Goal: Information Seeking & Learning: Check status

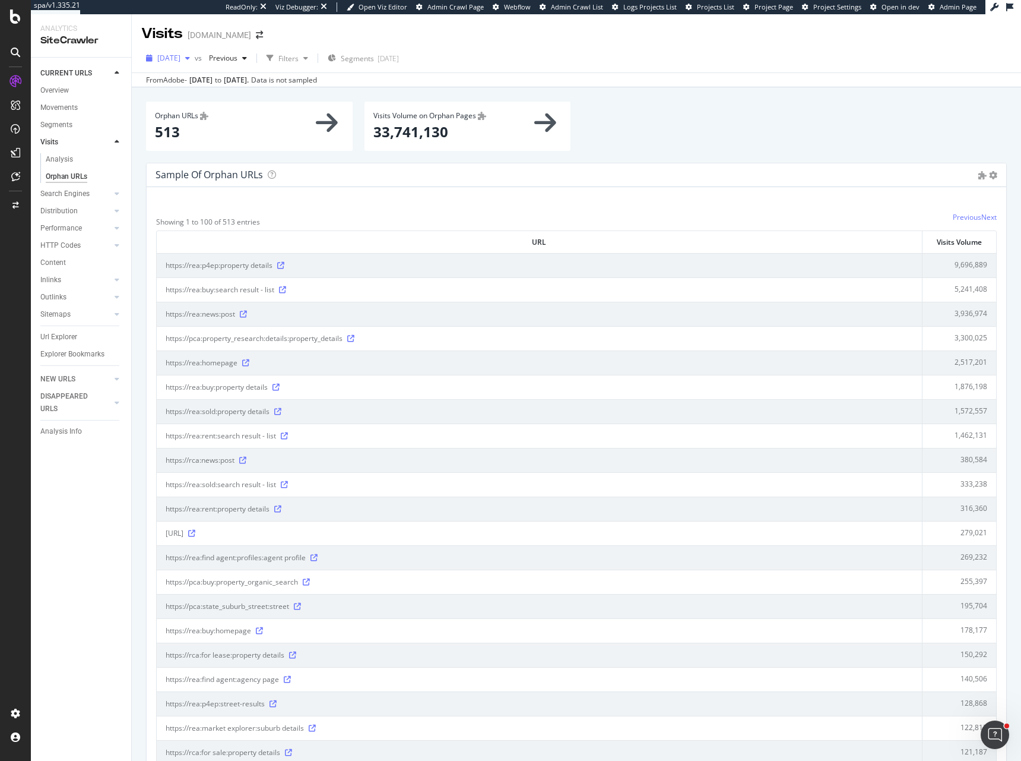
click at [148, 59] on icon "button" at bounding box center [149, 58] width 7 height 7
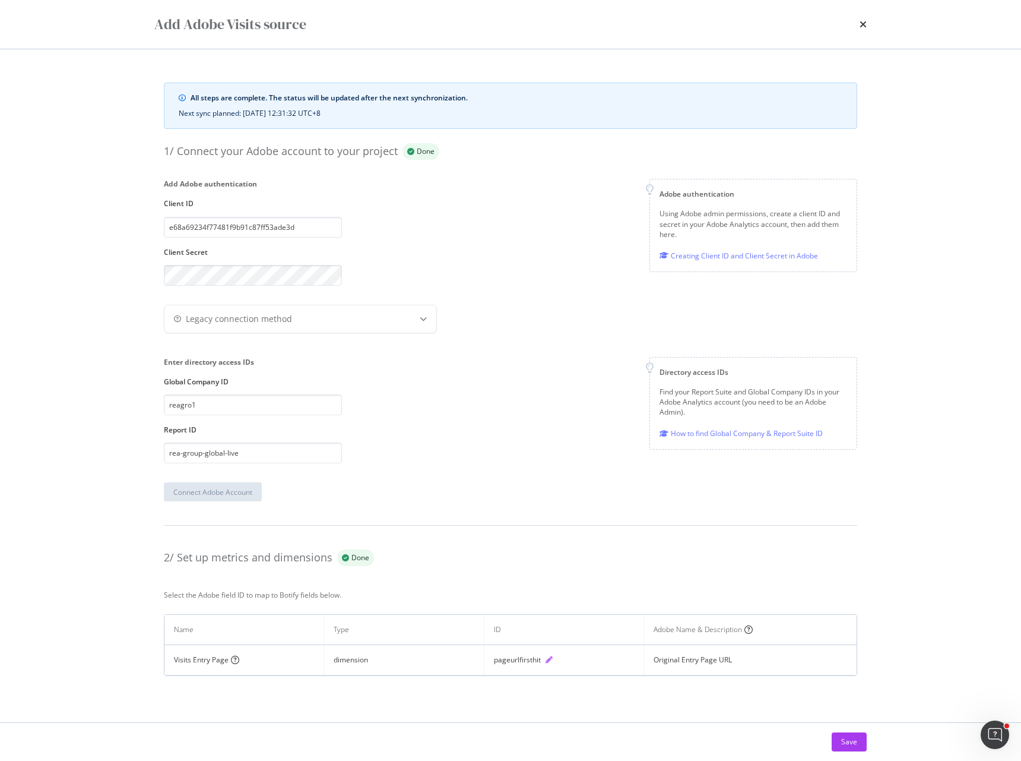
click at [547, 657] on icon "pen" at bounding box center [549, 659] width 7 height 7
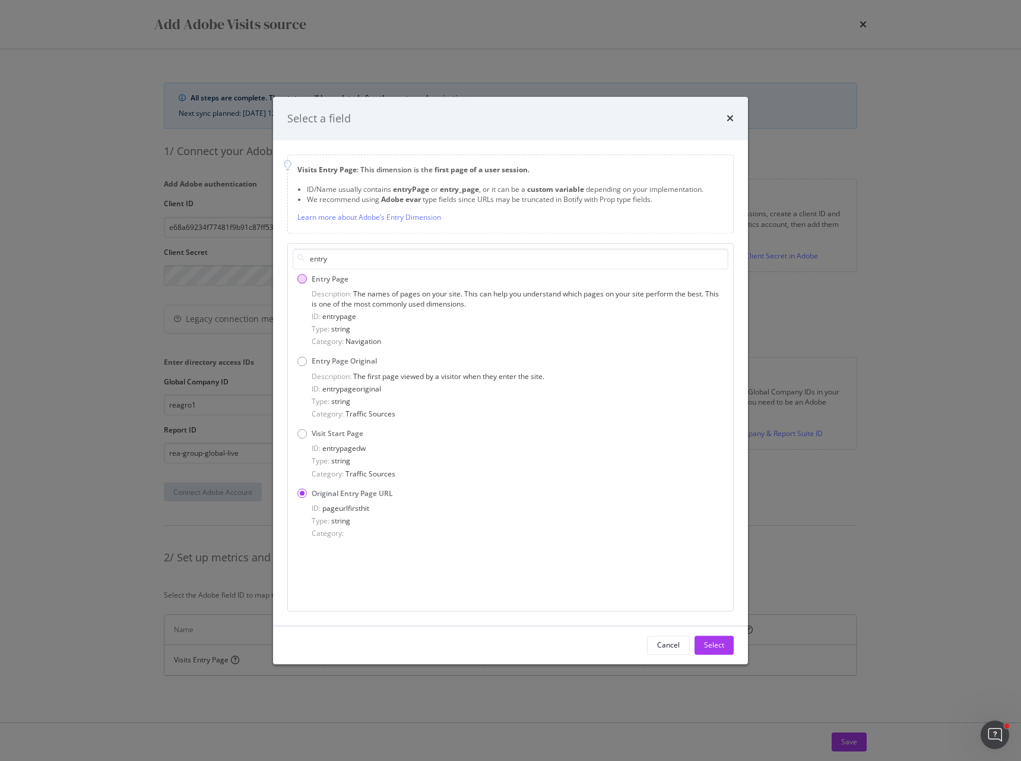
type input "entry"
drag, startPoint x: 358, startPoint y: 319, endPoint x: 324, endPoint y: 321, distance: 33.9
click at [324, 321] on div "ID: entrypage" at bounding box center [518, 316] width 412 height 10
copy span "entrypage"
click at [822, 515] on div "Select a field Visits Entry Page : This dimension is the first page of a user s…" at bounding box center [510, 380] width 1021 height 761
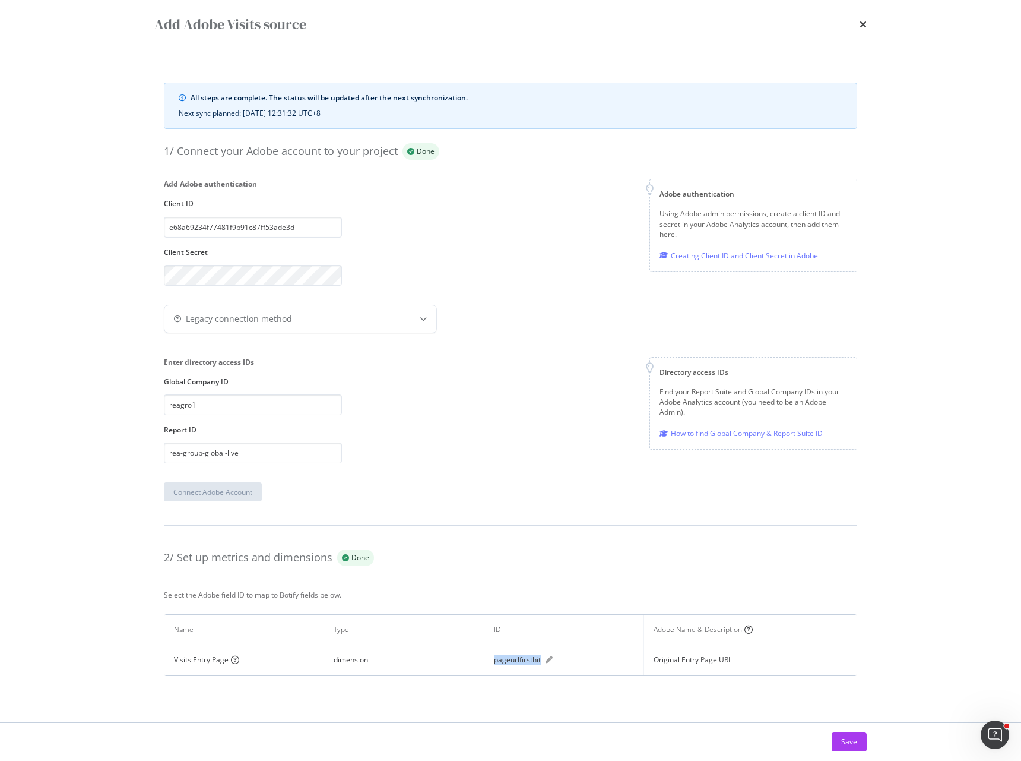
drag, startPoint x: 493, startPoint y: 663, endPoint x: 542, endPoint y: 665, distance: 48.7
click at [542, 665] on td "pageurlfirsthit" at bounding box center [565, 660] width 160 height 30
copy div "pageurlfirsthit"
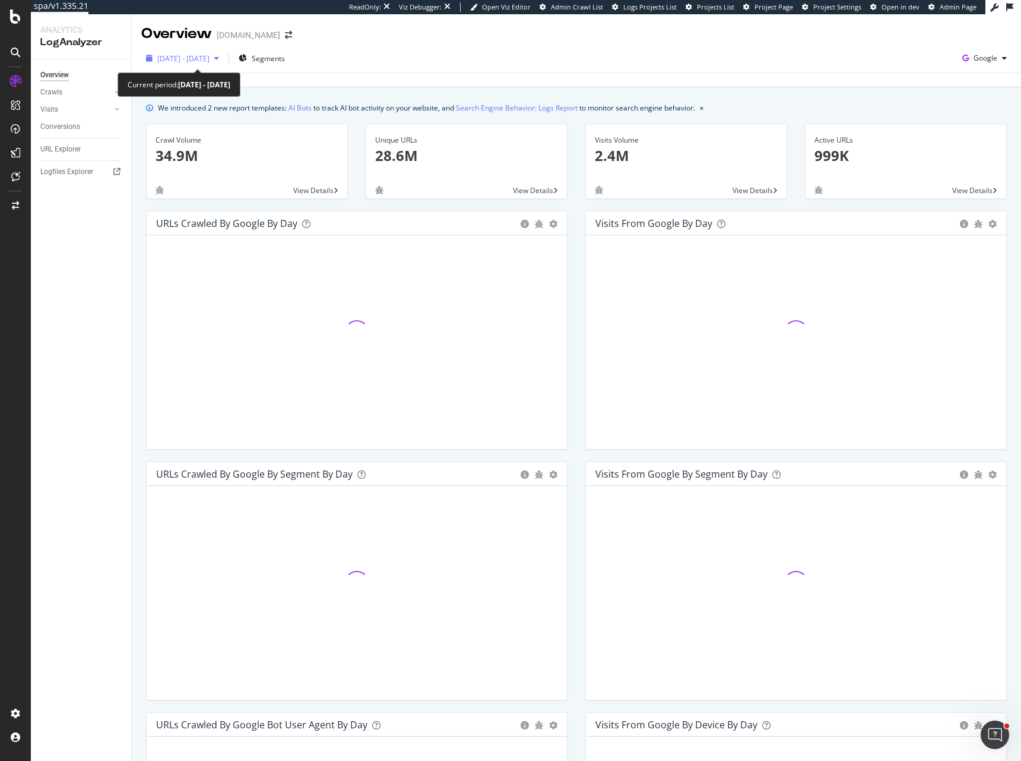
click at [207, 63] on span "2025 Jul. 14th - Aug. 12th" at bounding box center [183, 58] width 52 height 10
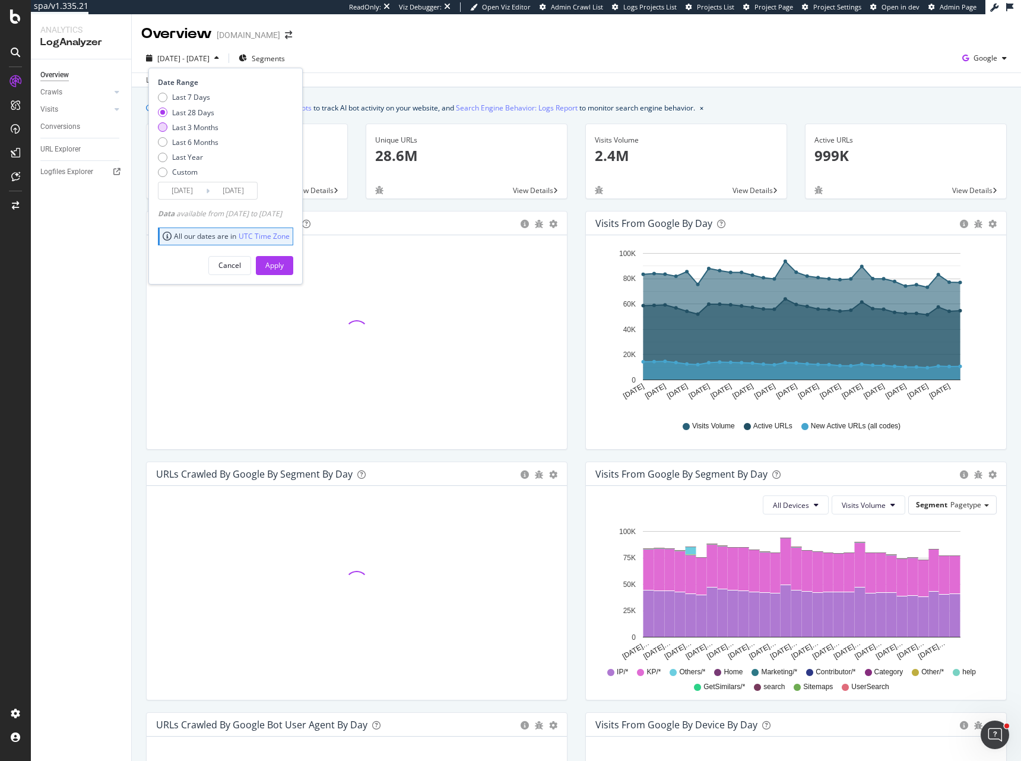
click at [201, 129] on div "Last 3 Months" at bounding box center [195, 127] width 46 height 10
type input "2025/05/13"
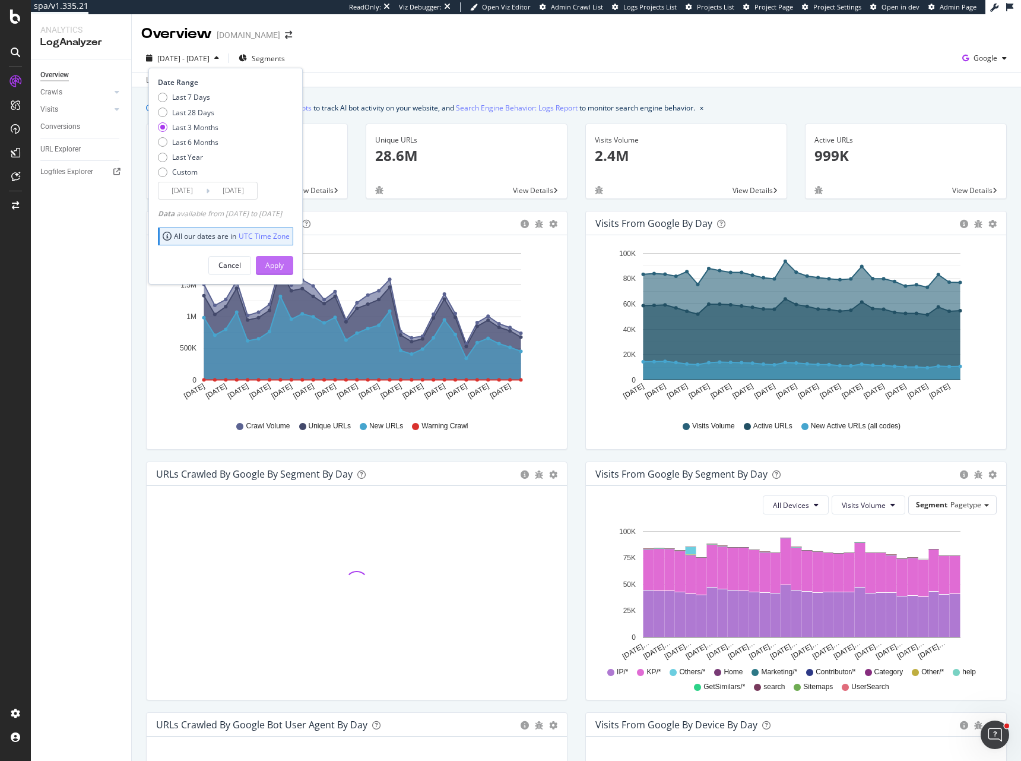
click at [284, 268] on div "Apply" at bounding box center [274, 265] width 18 height 10
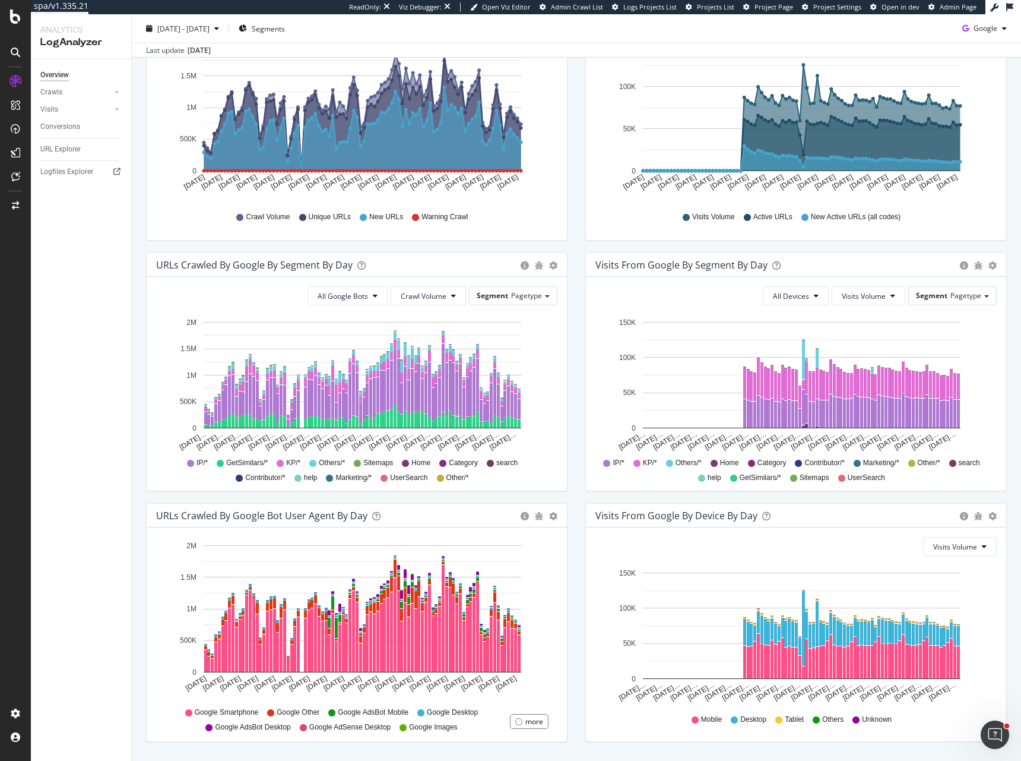
scroll to position [208, 0]
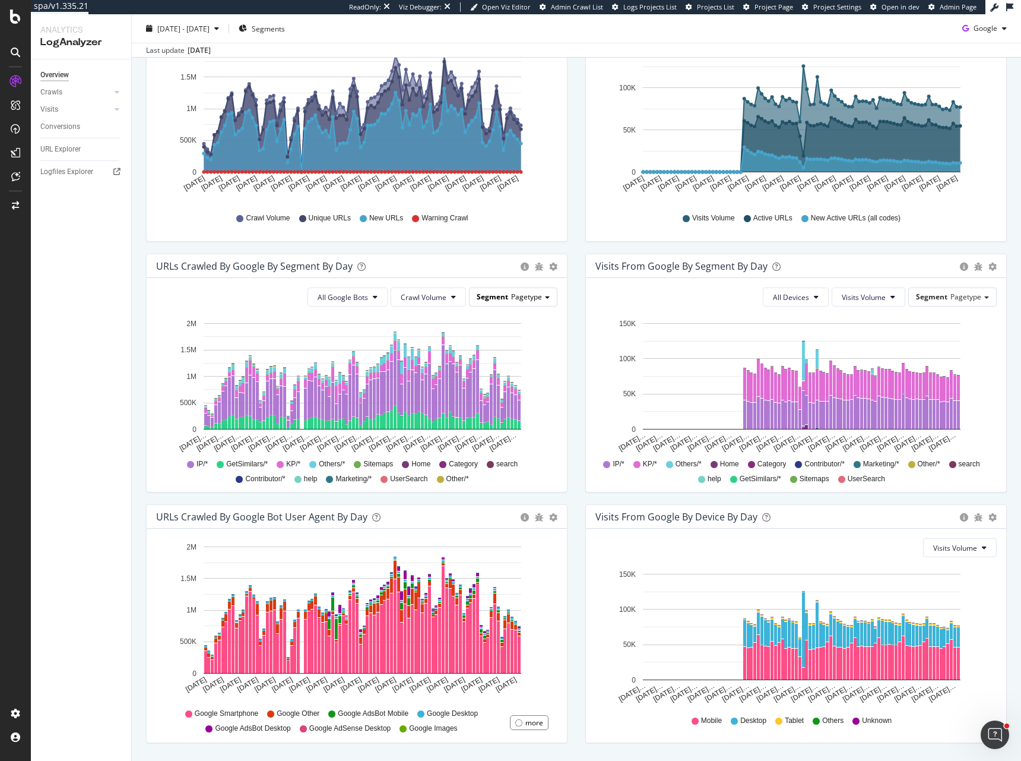
click at [539, 299] on div "Segment Pagetype" at bounding box center [513, 296] width 87 height 17
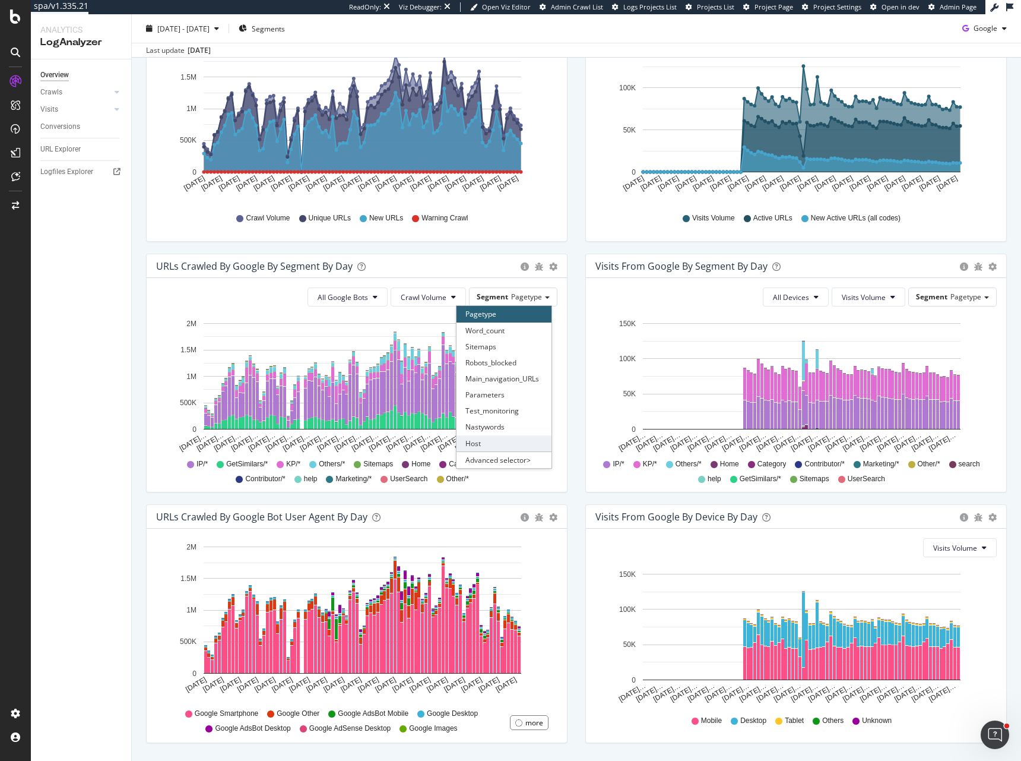
click at [482, 438] on div "Host" at bounding box center [504, 443] width 95 height 16
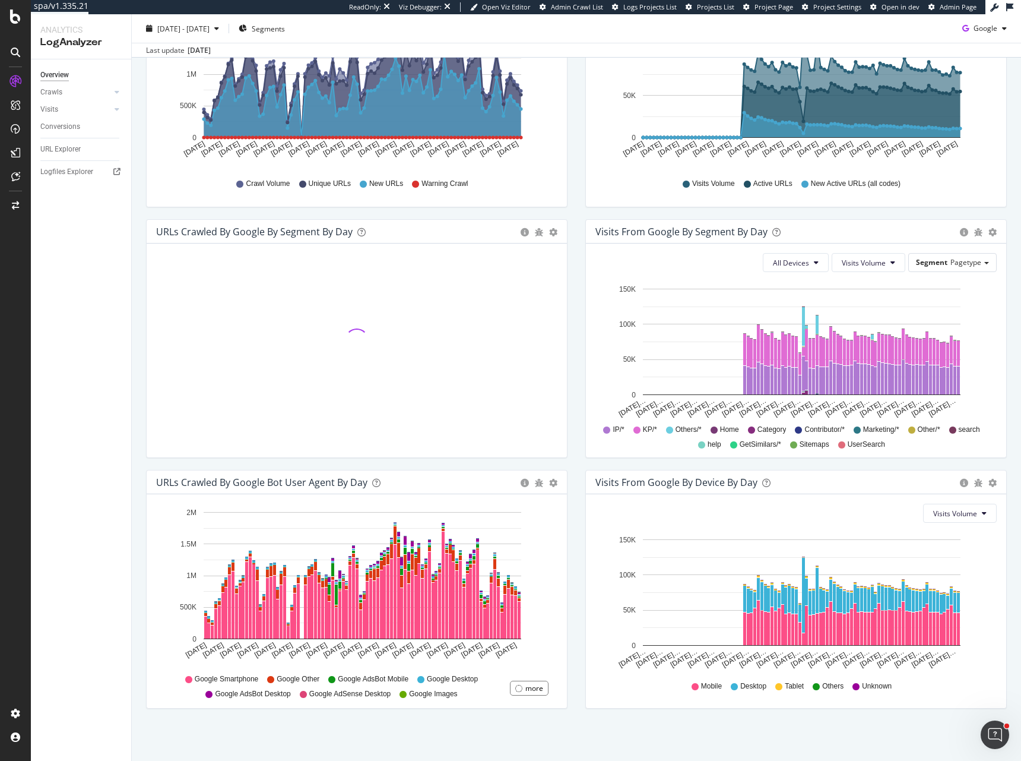
scroll to position [243, 0]
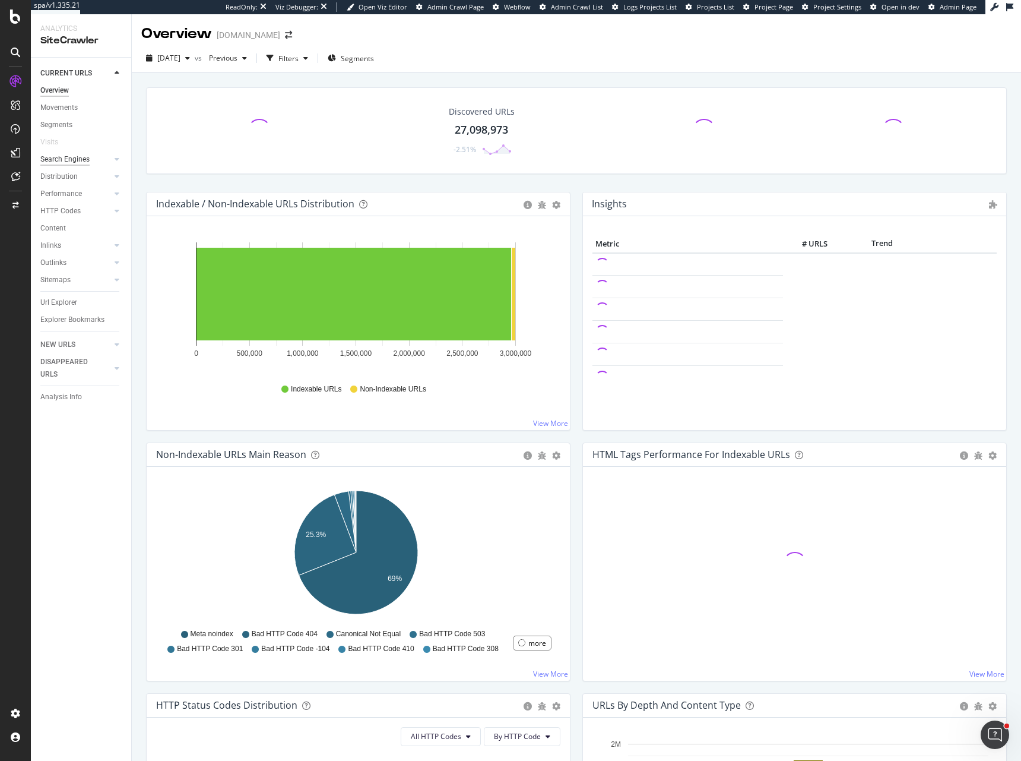
click at [84, 158] on div "Search Engines" at bounding box center [64, 159] width 49 height 12
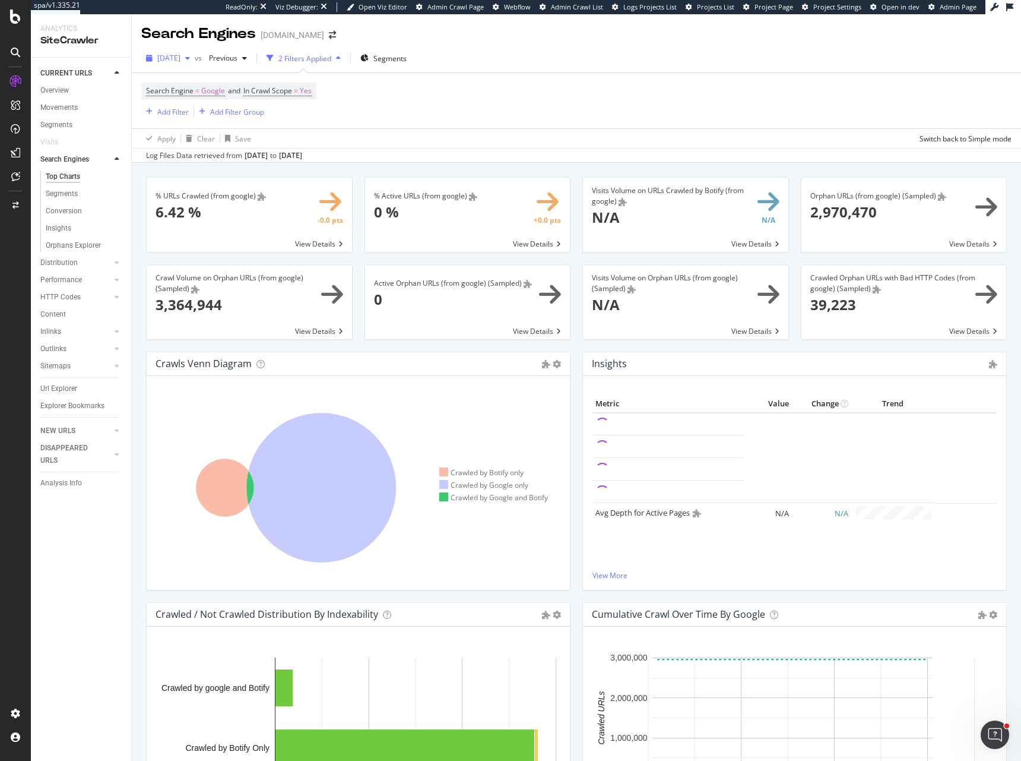
click at [181, 58] on span "2025 Jul. 31st" at bounding box center [168, 58] width 23 height 10
click at [199, 128] on div "2025 Jul. 17th" at bounding box center [191, 123] width 64 height 11
click at [181, 57] on span "2025 Jul. 17th" at bounding box center [168, 58] width 23 height 10
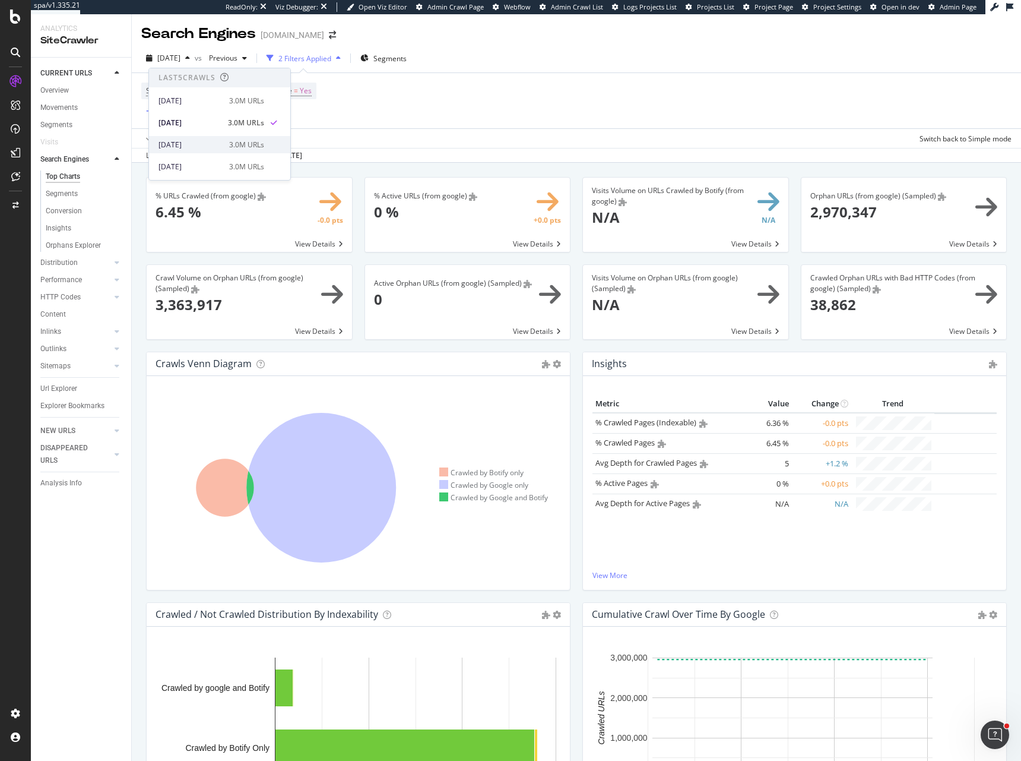
click at [205, 144] on div "2025 Jul. 3rd" at bounding box center [191, 145] width 64 height 11
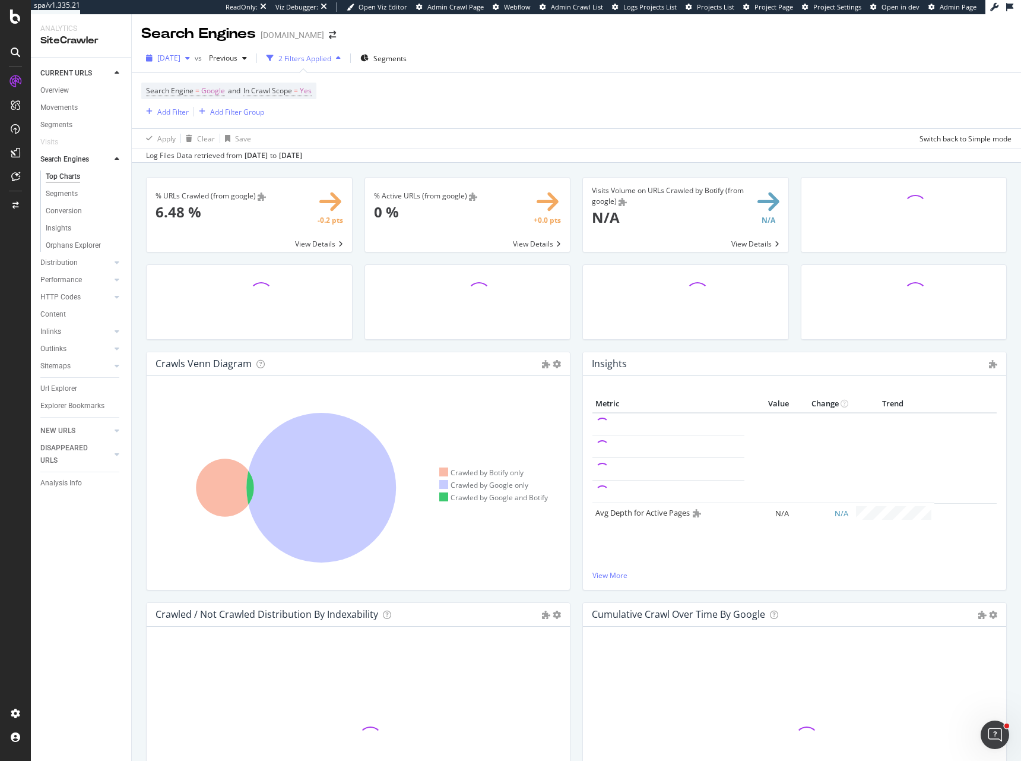
click at [181, 62] on span "2025 Jul. 3rd" at bounding box center [168, 58] width 23 height 10
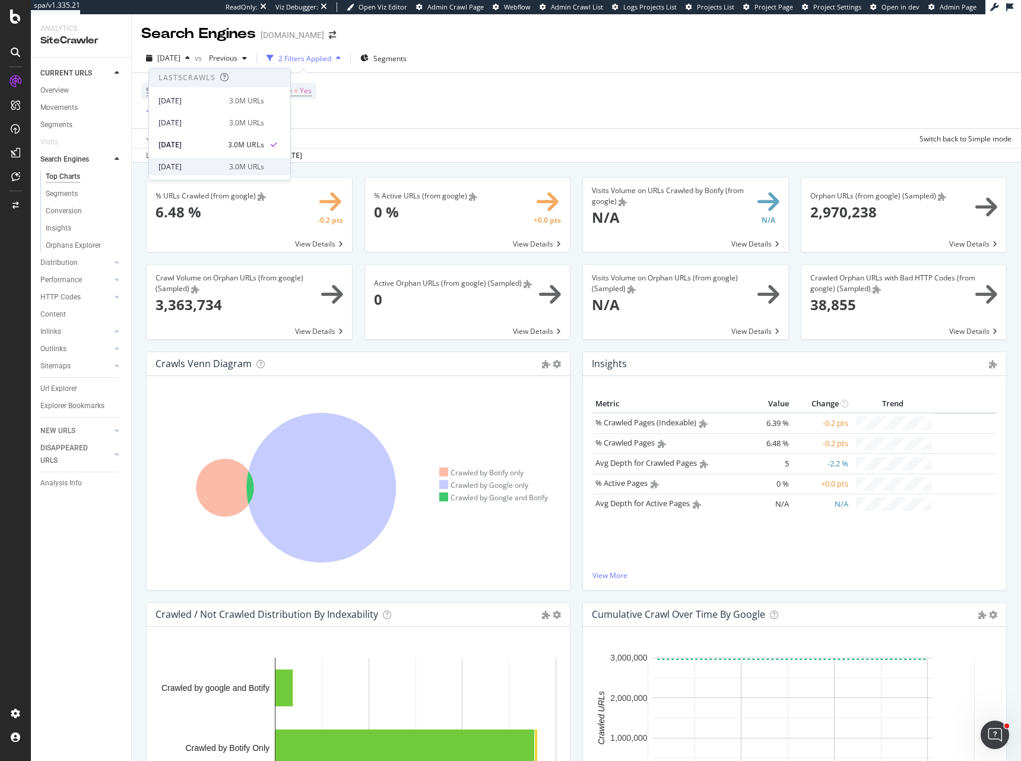
click at [209, 163] on div "2025 Jun. 19th" at bounding box center [191, 167] width 64 height 11
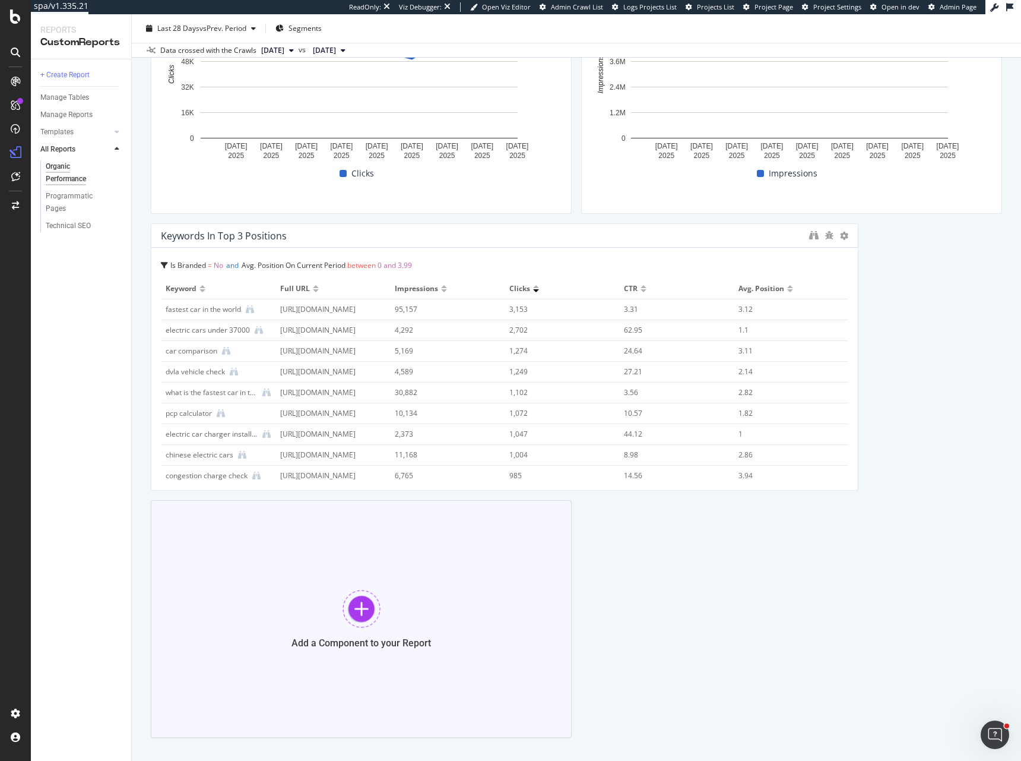
scroll to position [777, 0]
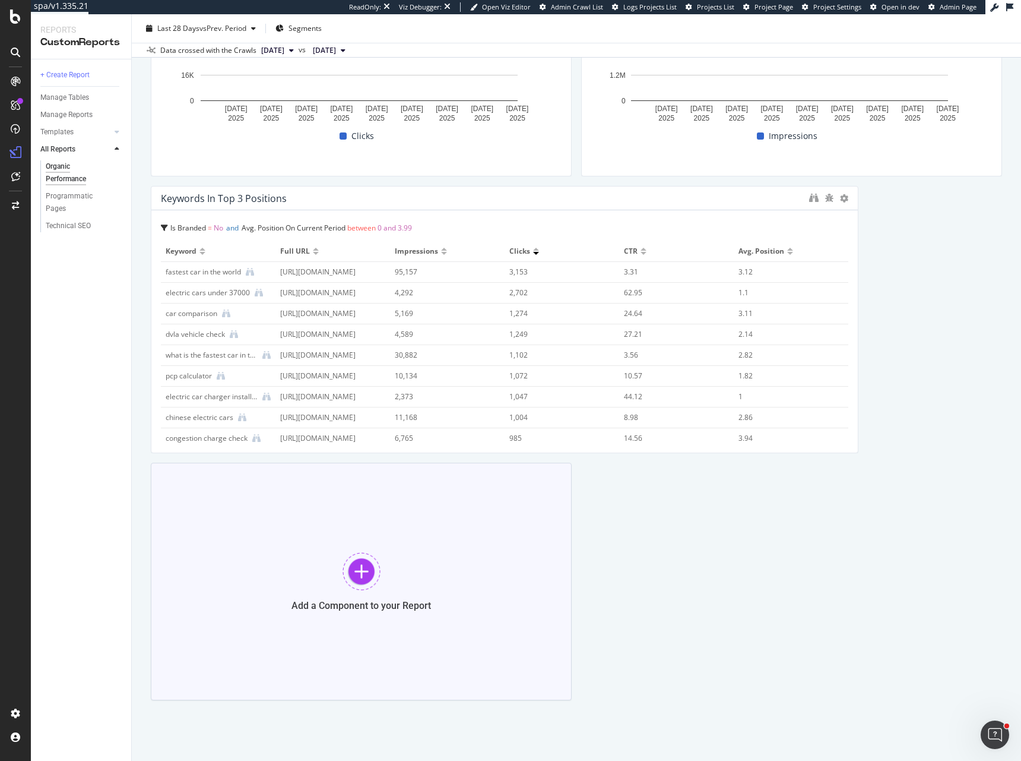
click at [350, 574] on div at bounding box center [362, 571] width 38 height 38
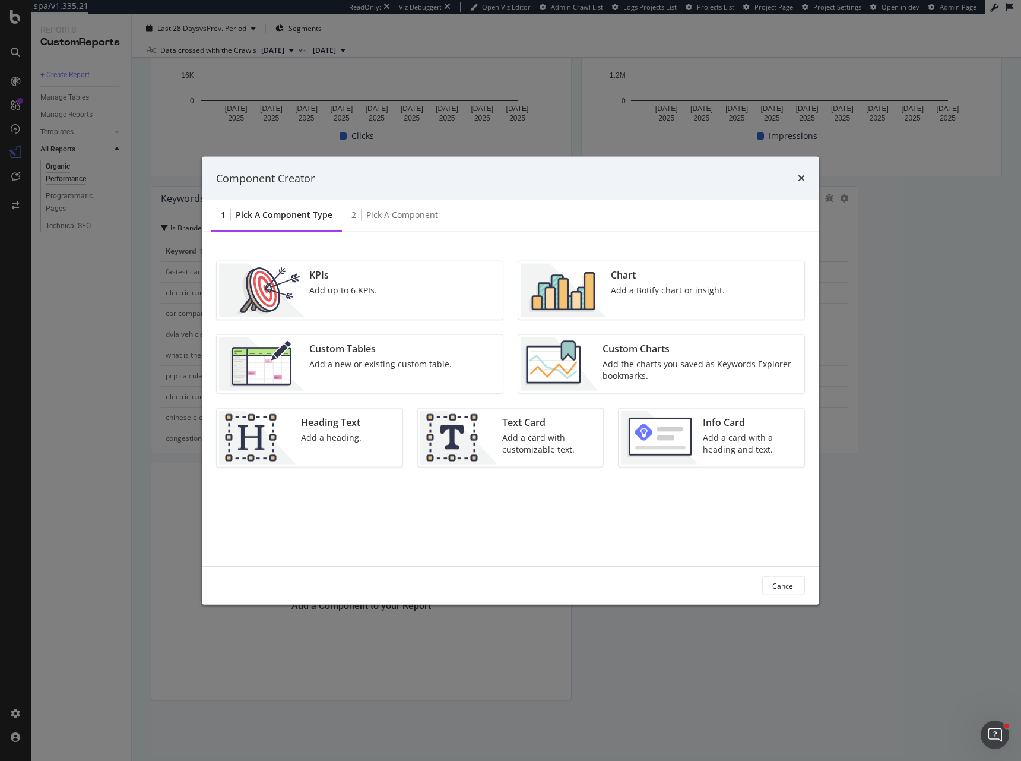
click at [655, 288] on div "Add a Botify chart or insight." at bounding box center [668, 290] width 114 height 12
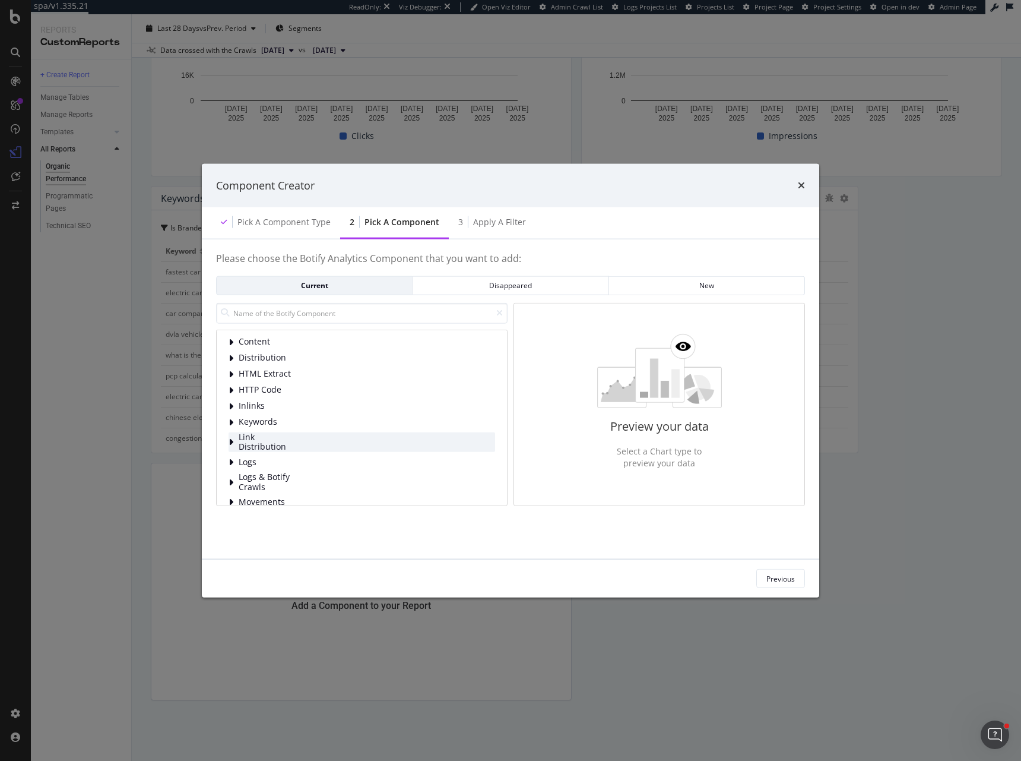
click at [281, 444] on span "Link Distribution" at bounding box center [265, 442] width 53 height 20
click at [345, 464] on span "Links to Pages By Segment" at bounding box center [327, 464] width 105 height 12
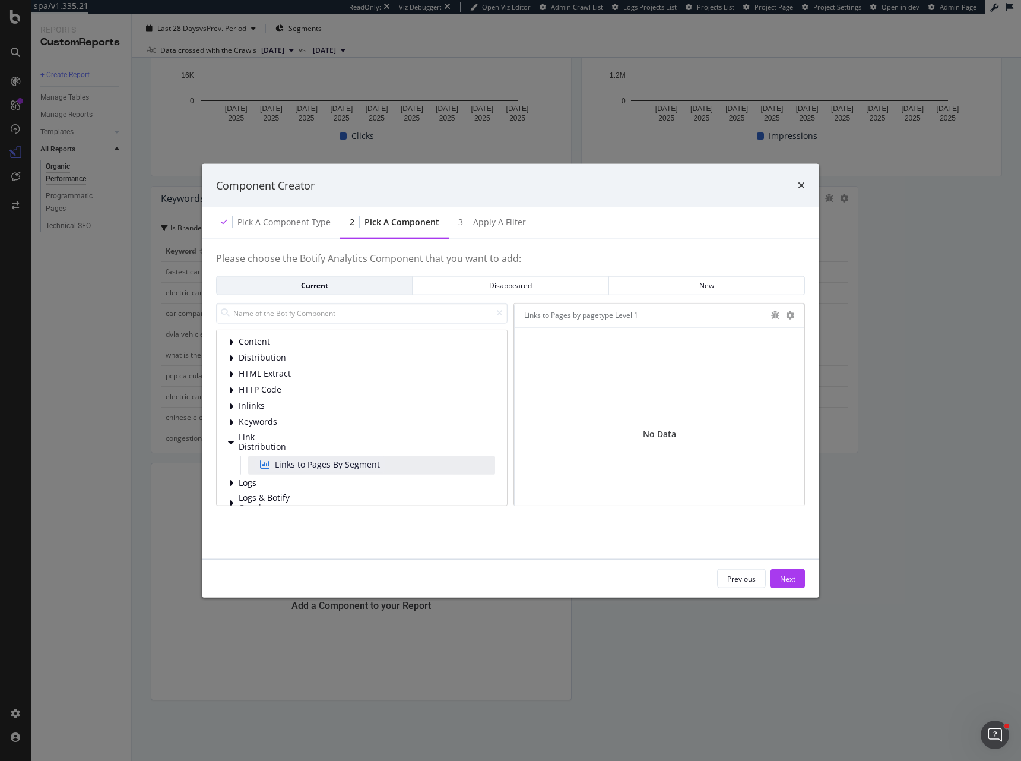
click at [316, 465] on span "Links to Pages By Segment" at bounding box center [327, 464] width 105 height 12
click at [268, 420] on span "Keywords" at bounding box center [265, 422] width 53 height 10
click at [290, 437] on span "Content" at bounding box center [291, 438] width 53 height 10
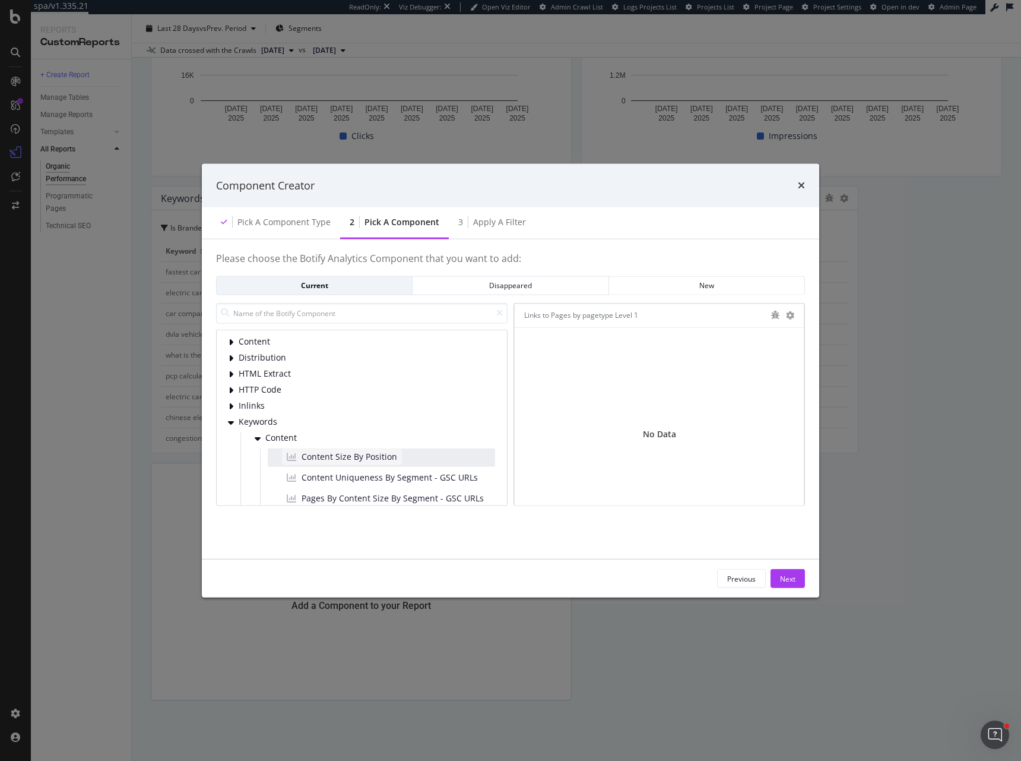
click at [321, 455] on span "Content Size By Position" at bounding box center [350, 456] width 96 height 12
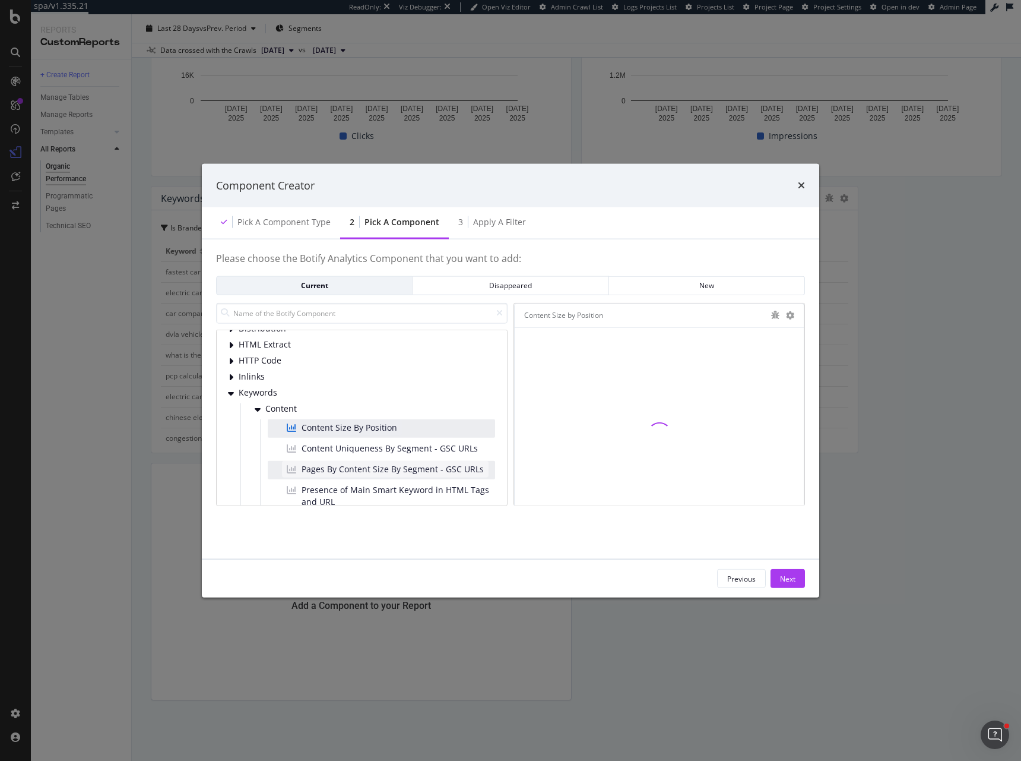
scroll to position [27, 0]
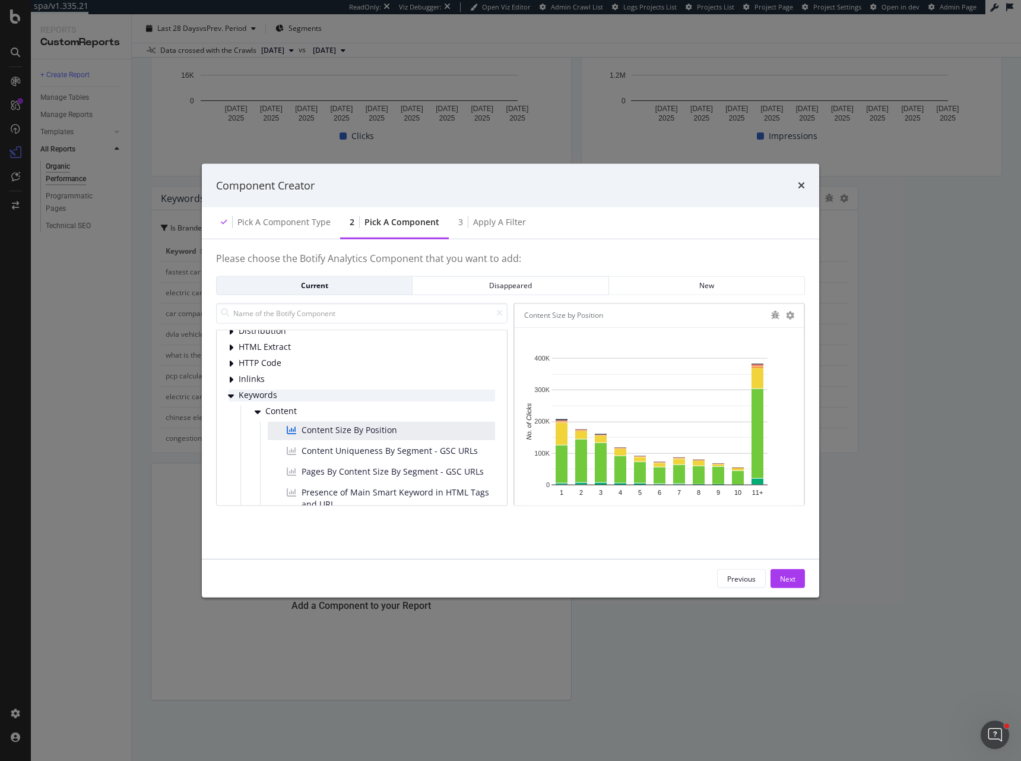
click at [252, 391] on span "Keywords" at bounding box center [265, 395] width 53 height 10
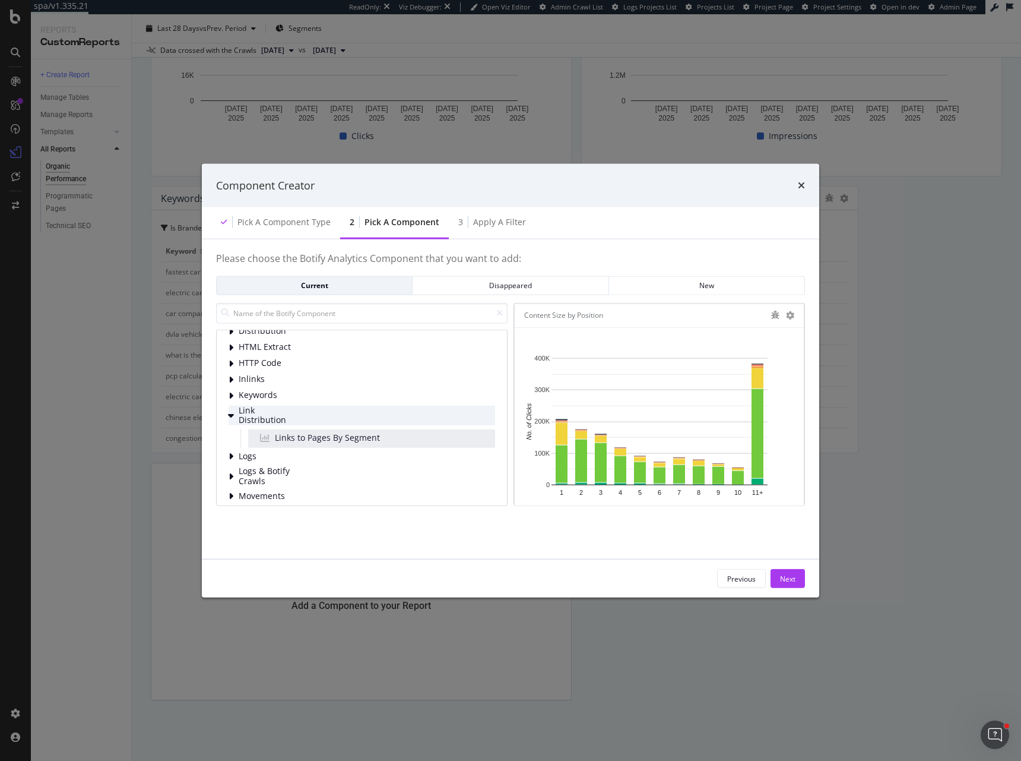
click at [268, 420] on span "Link Distribution" at bounding box center [265, 415] width 53 height 20
click at [316, 439] on span "Links to Pages By Segment" at bounding box center [327, 438] width 105 height 12
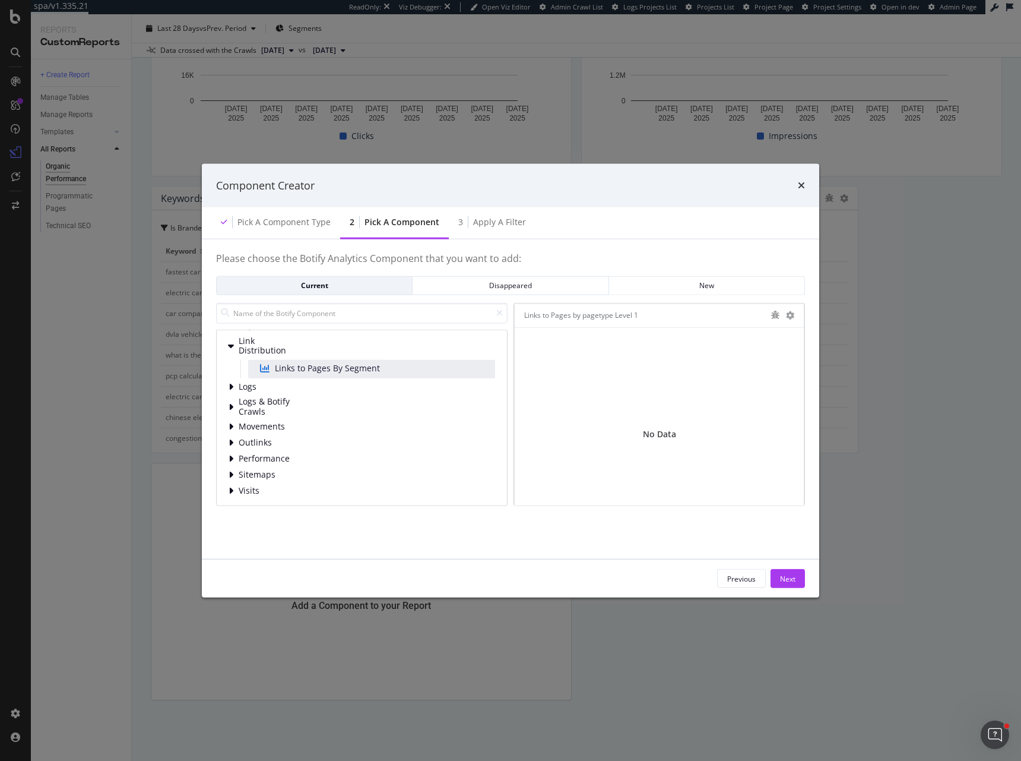
scroll to position [97, 0]
click at [799, 183] on icon "times" at bounding box center [801, 186] width 7 height 10
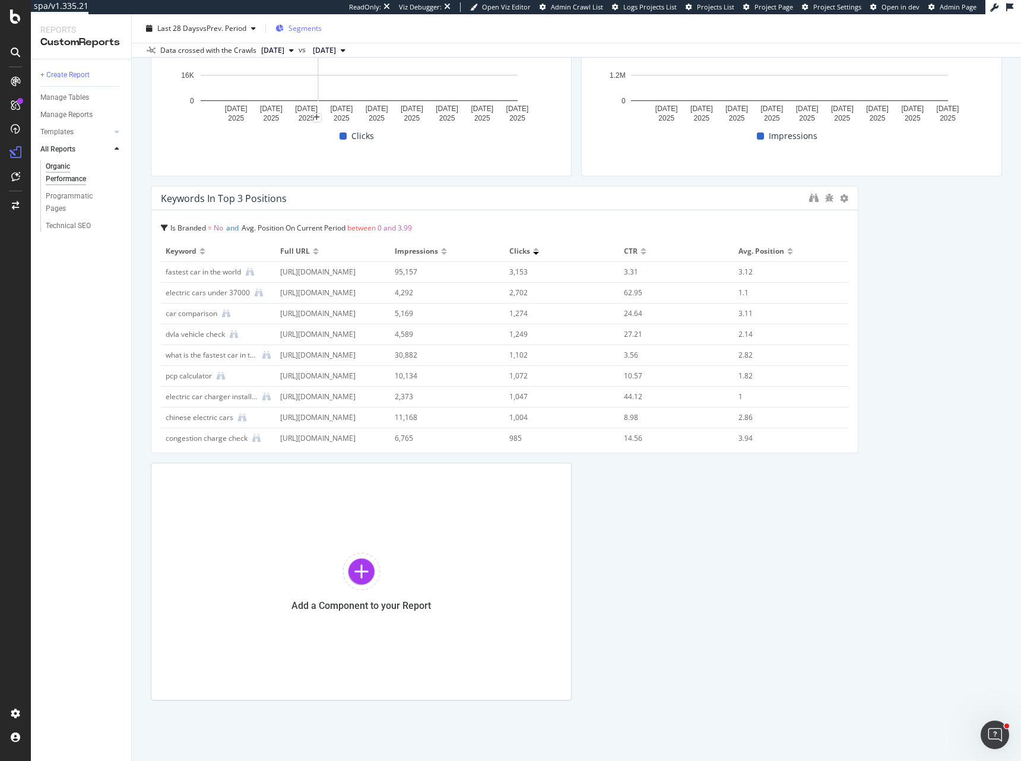
click at [312, 28] on span "Segments" at bounding box center [305, 28] width 33 height 10
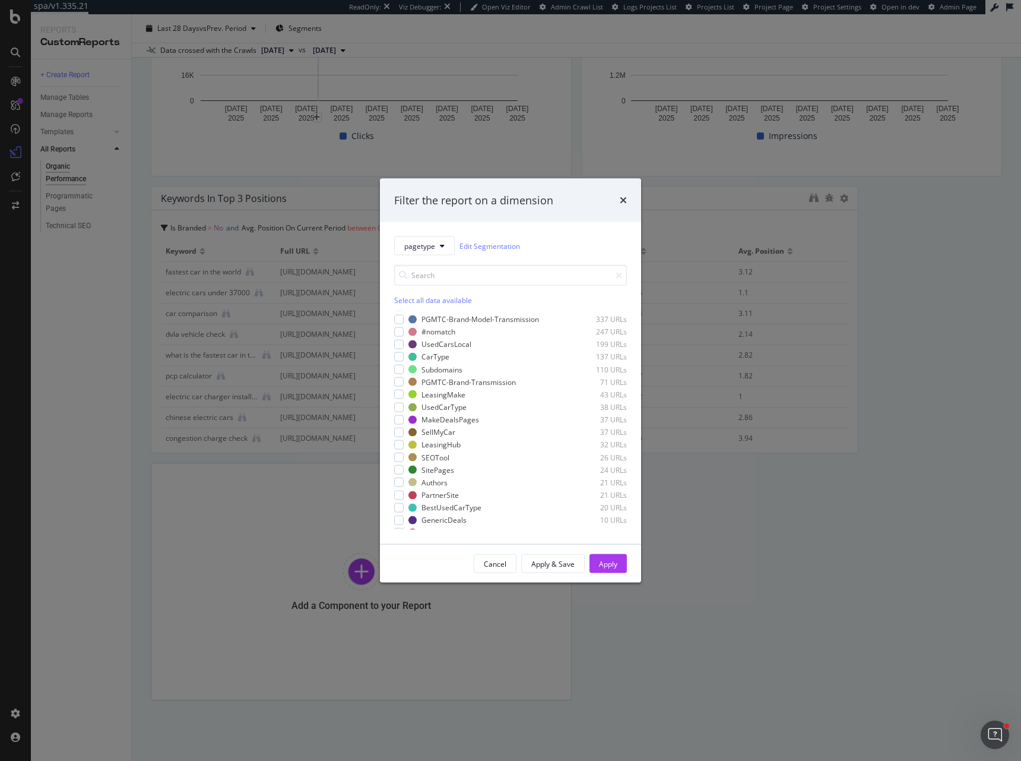
scroll to position [0, 0]
click at [622, 202] on icon "times" at bounding box center [623, 200] width 7 height 10
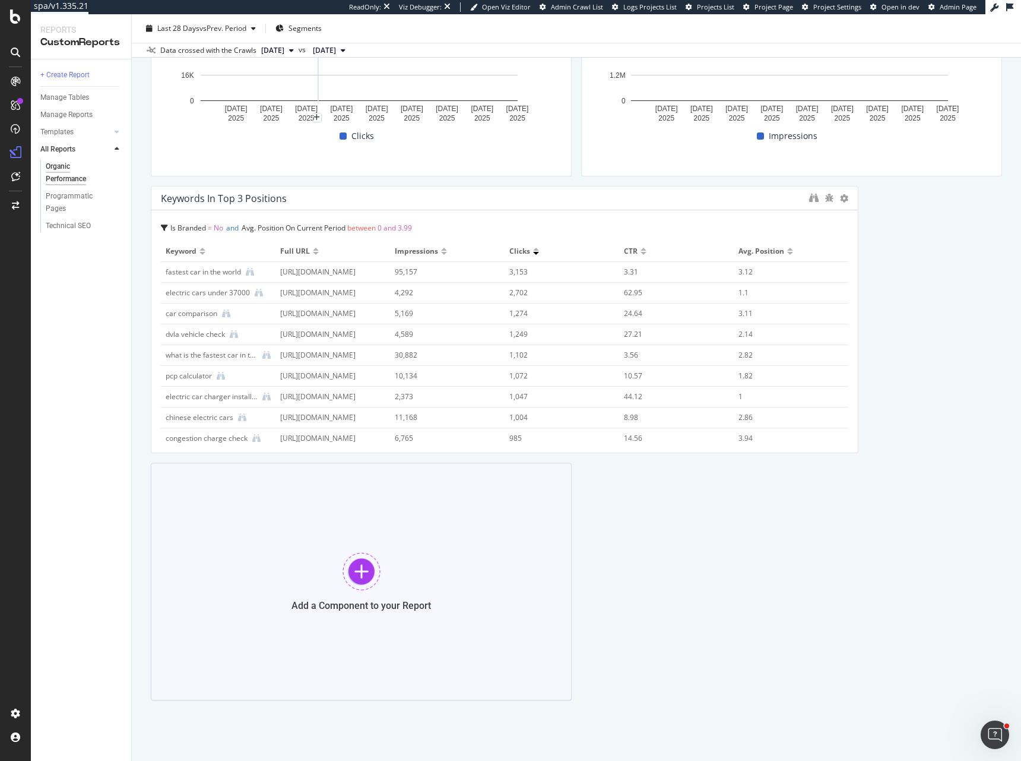
click at [359, 574] on div at bounding box center [362, 571] width 38 height 38
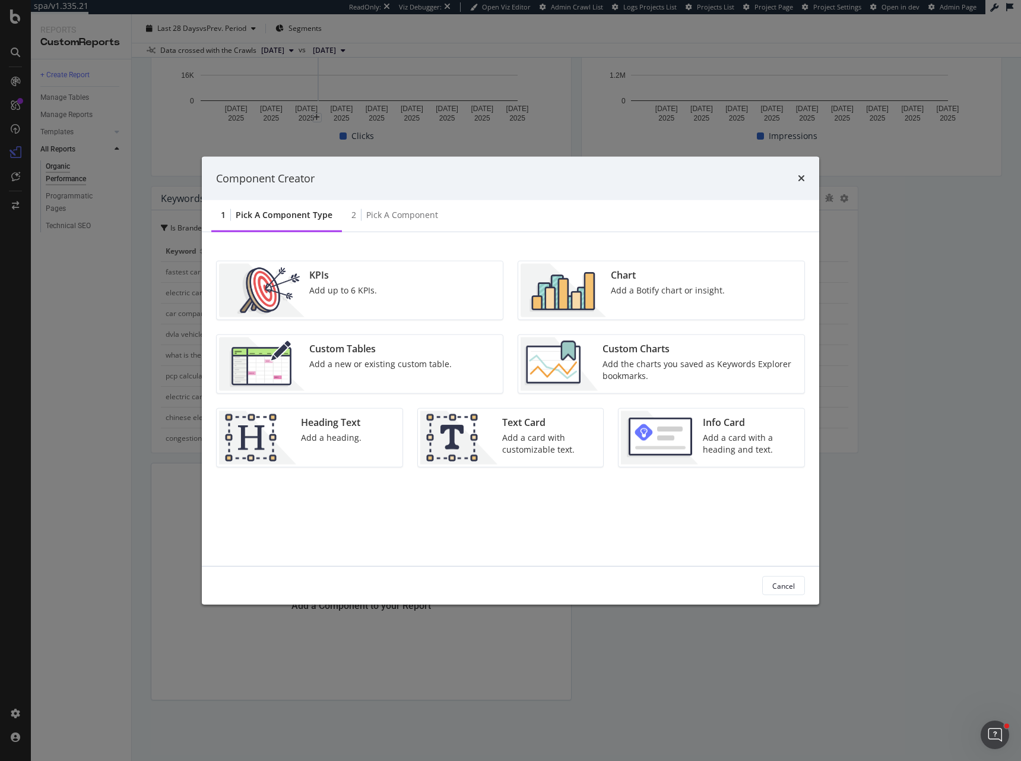
click at [585, 292] on img "modal" at bounding box center [564, 290] width 86 height 53
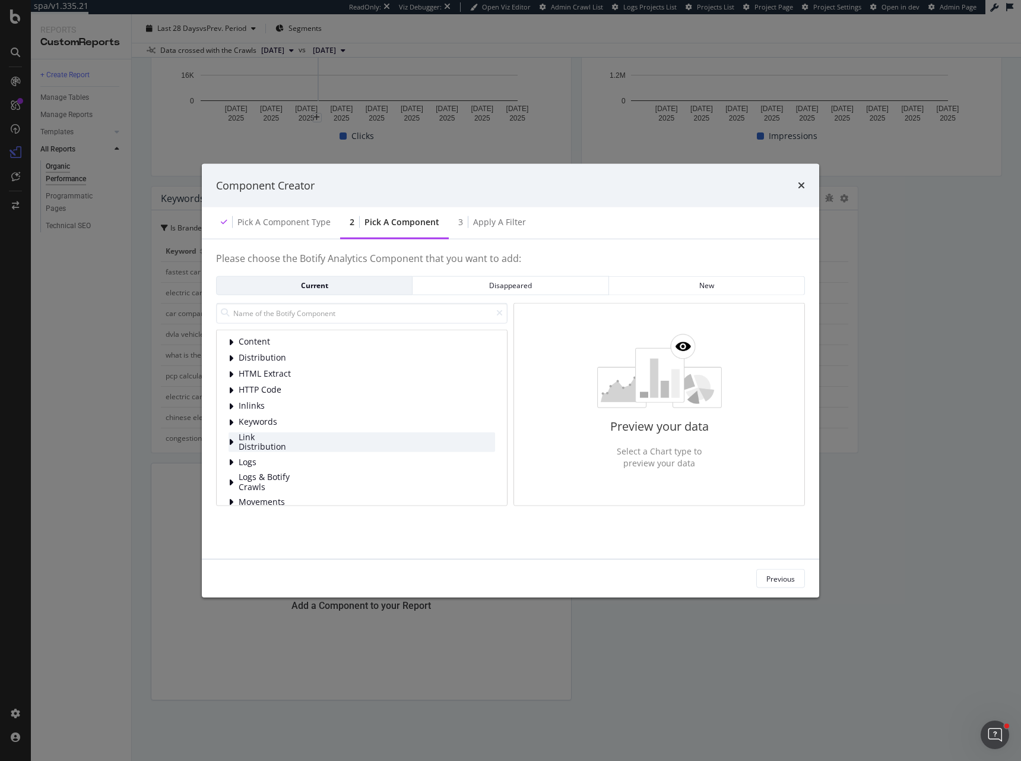
click at [282, 438] on span "Link Distribution" at bounding box center [265, 442] width 53 height 20
click at [296, 458] on span "Links to Pages By Segment" at bounding box center [327, 464] width 105 height 12
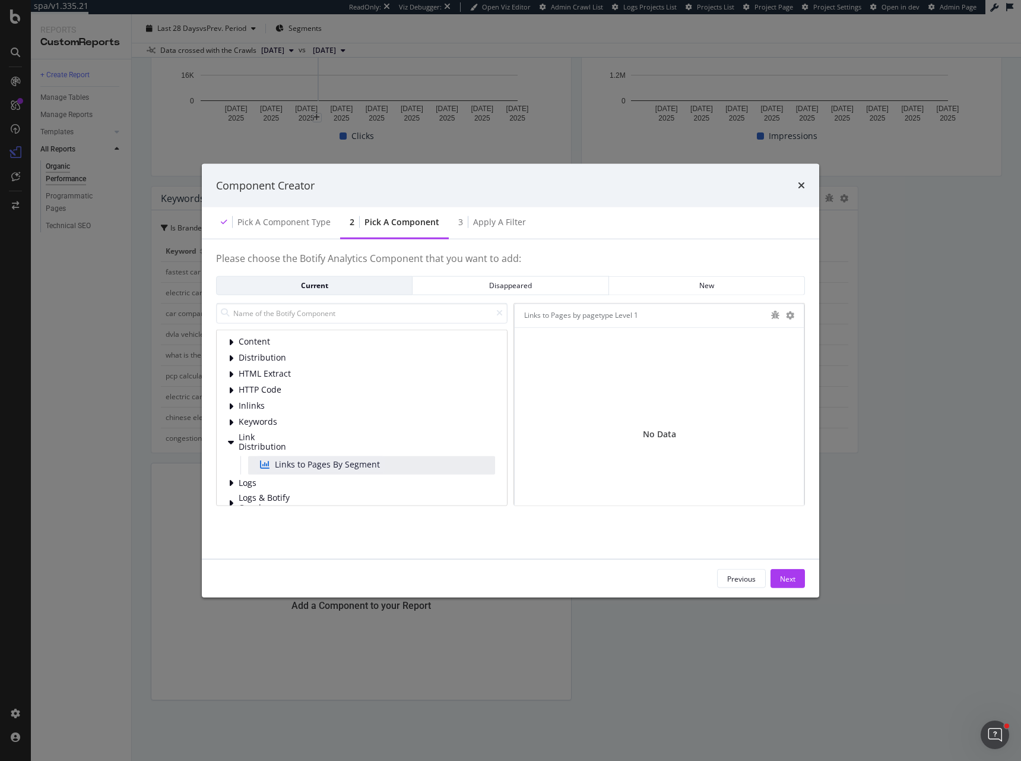
click at [745, 311] on div "Links to Pages by pagetype Level 1" at bounding box center [644, 315] width 240 height 12
click at [776, 314] on icon "bug" at bounding box center [775, 315] width 8 height 8
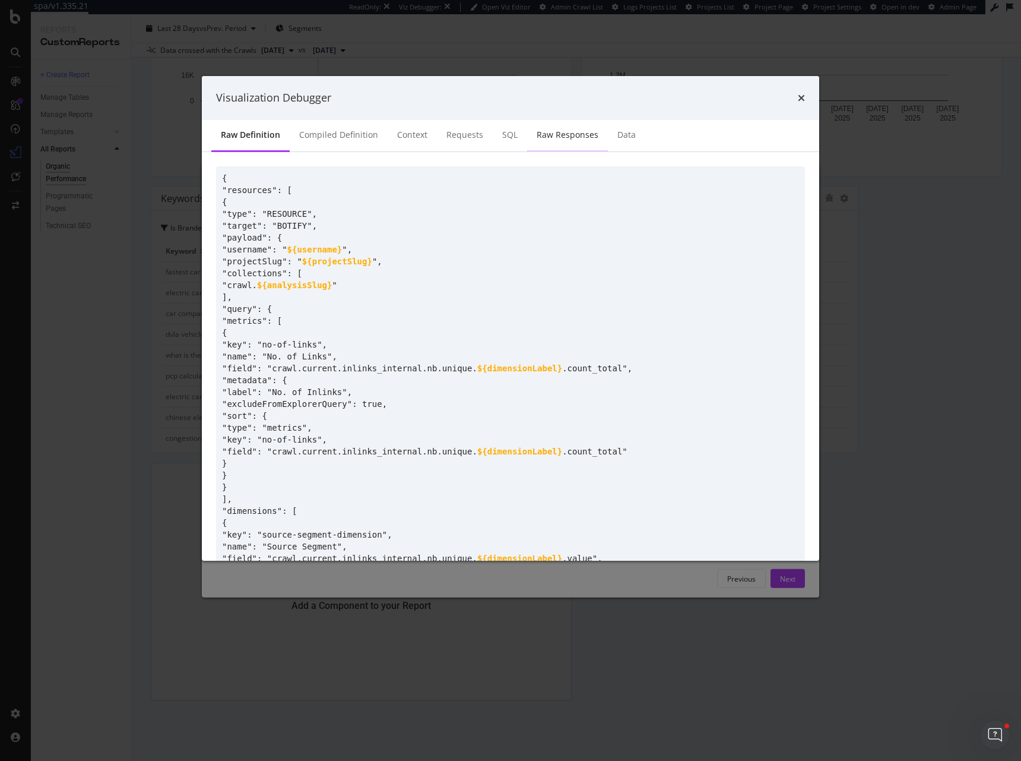
click at [578, 132] on div "Raw Responses" at bounding box center [568, 135] width 62 height 12
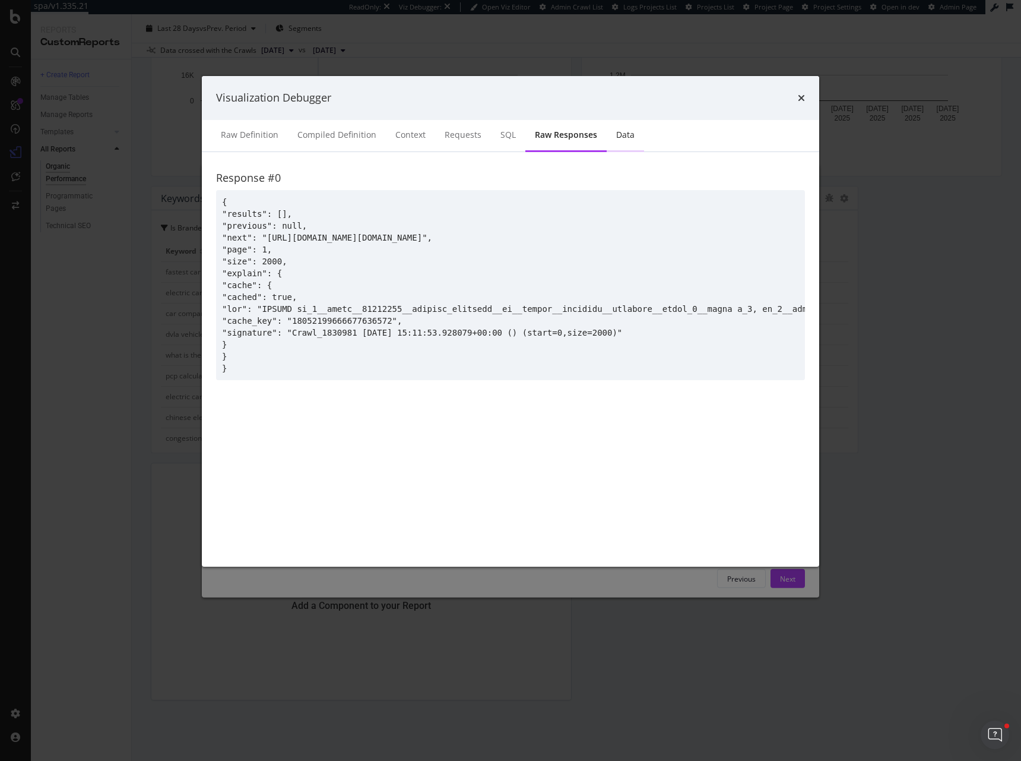
click at [615, 143] on div "Data" at bounding box center [625, 135] width 37 height 33
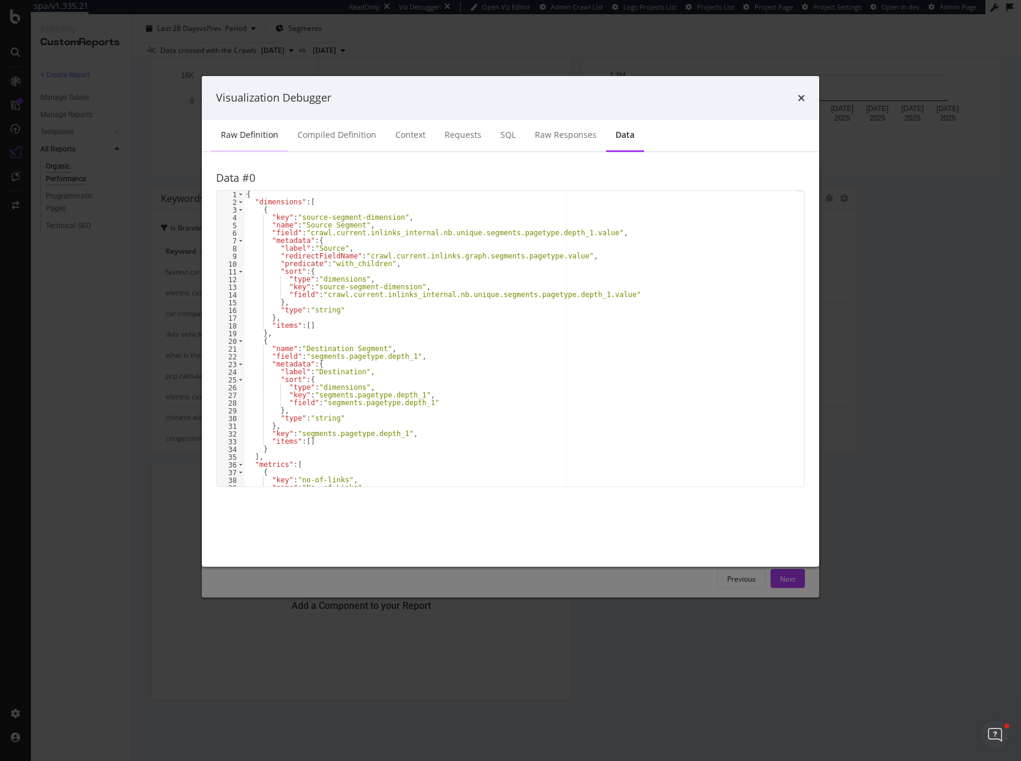
click at [239, 137] on div "Raw Definition" at bounding box center [250, 135] width 58 height 12
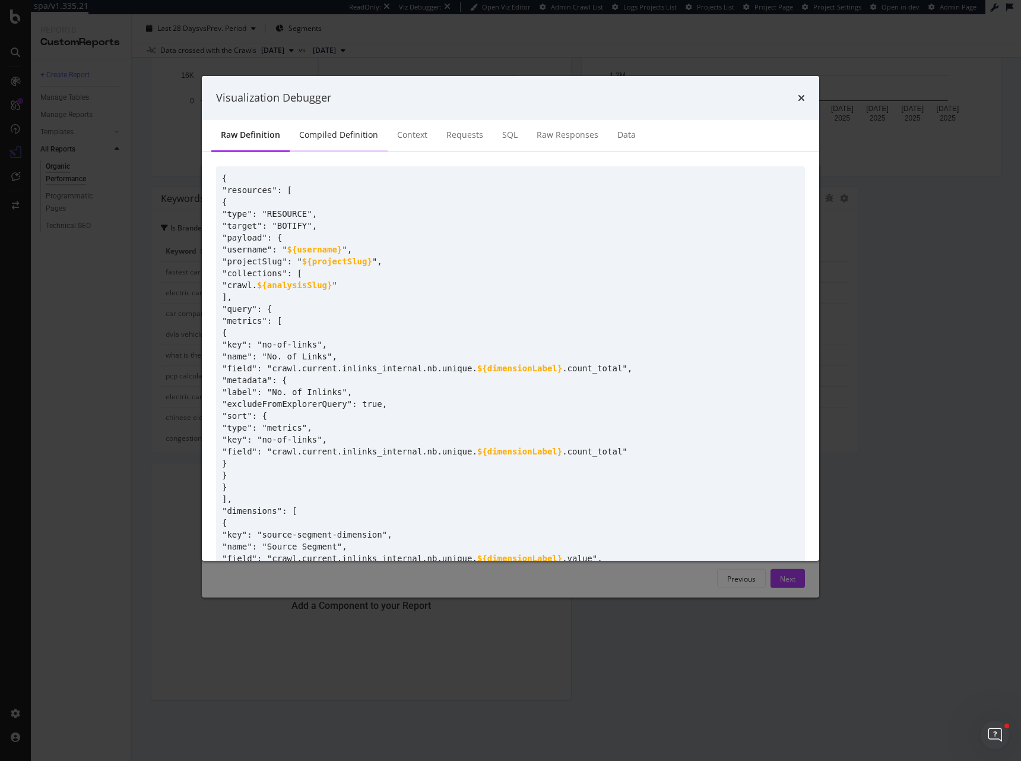
click at [347, 131] on div "Compiled Definition" at bounding box center [338, 135] width 79 height 12
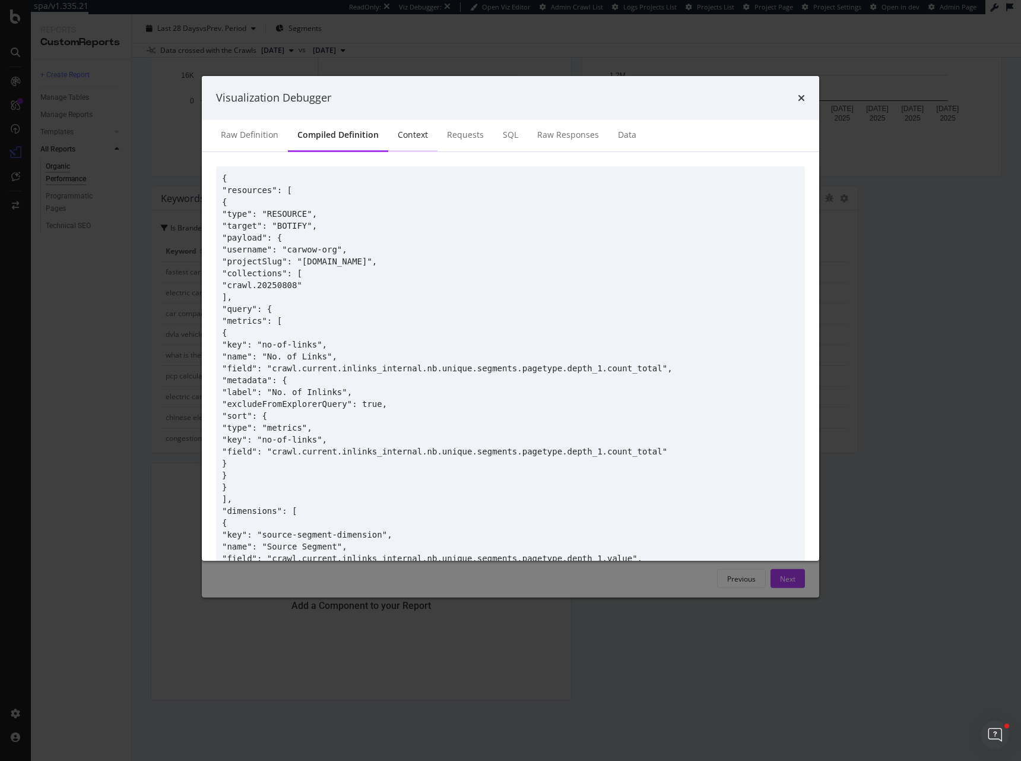
click at [404, 136] on div "Context" at bounding box center [413, 135] width 30 height 12
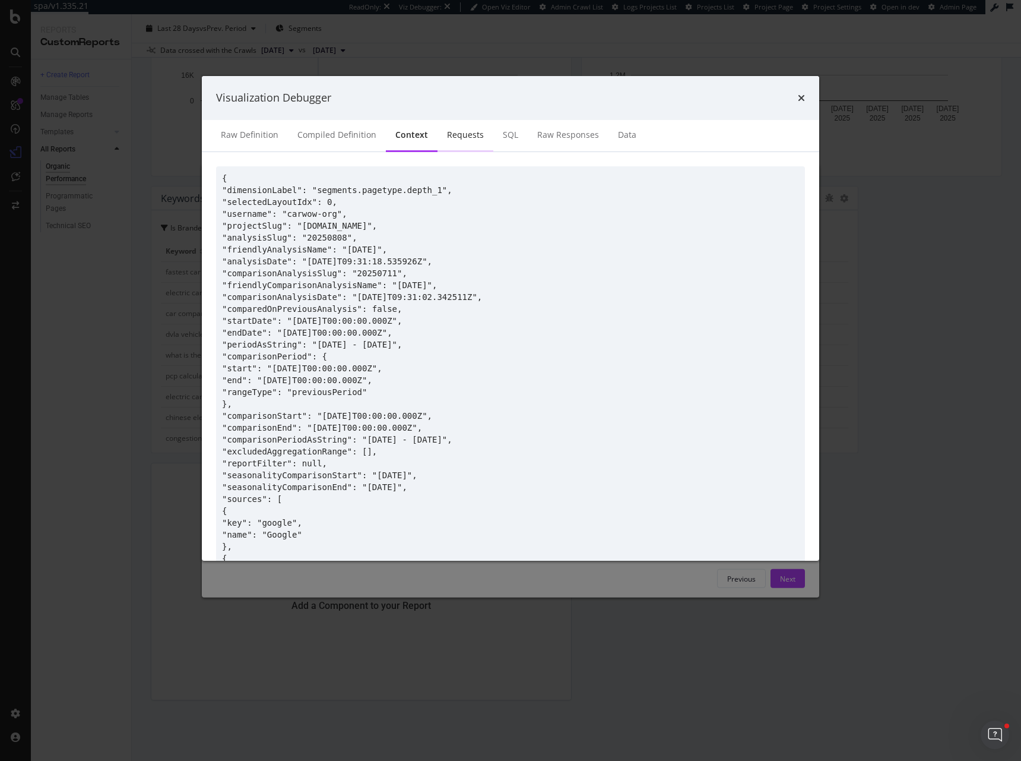
click at [456, 135] on div "Requests" at bounding box center [465, 135] width 37 height 12
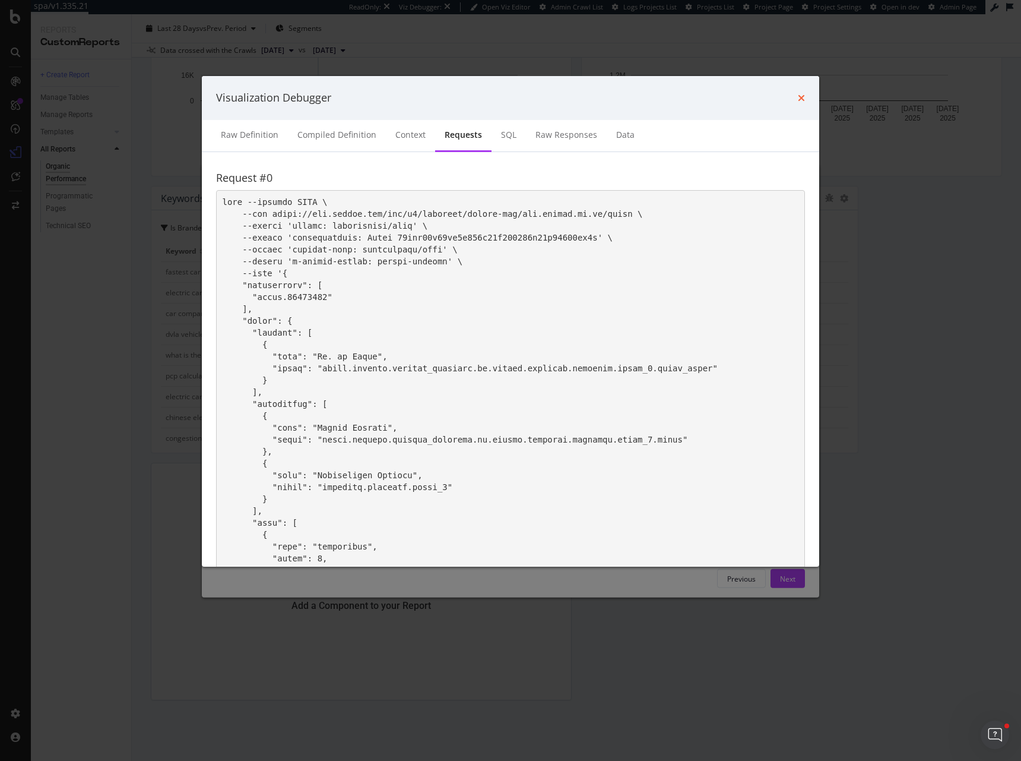
click at [799, 94] on icon "times" at bounding box center [801, 98] width 7 height 10
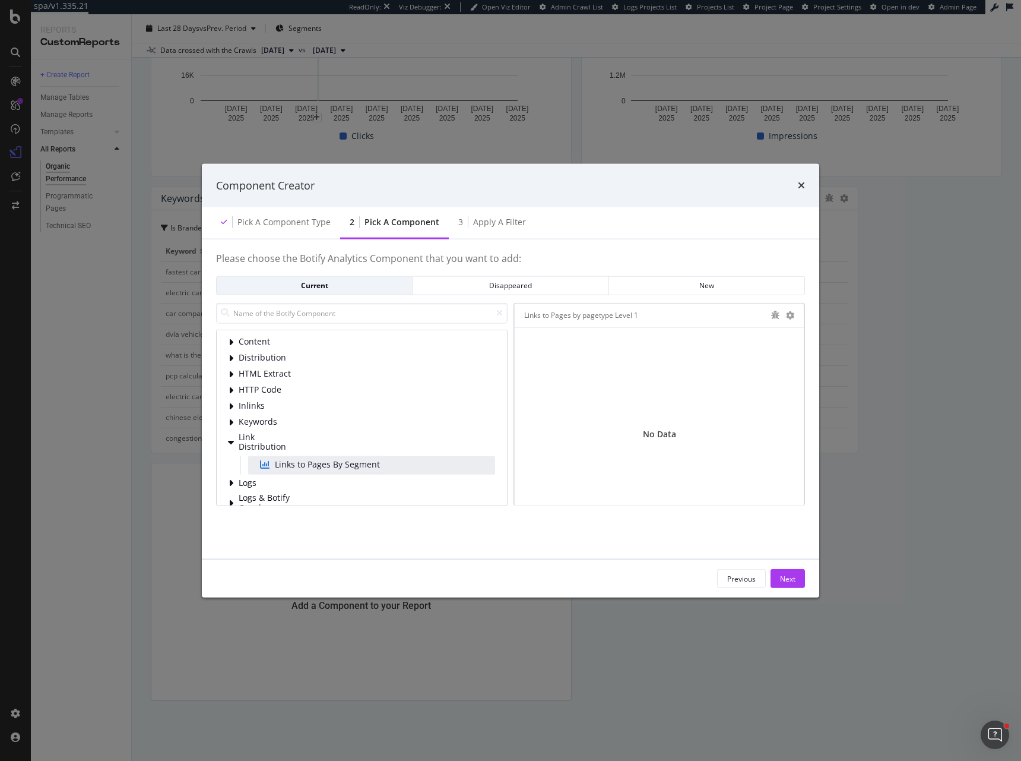
click at [378, 466] on span "Links to Pages By Segment" at bounding box center [327, 464] width 105 height 12
click at [283, 444] on span "Link Distribution" at bounding box center [265, 442] width 53 height 20
click at [288, 442] on span "Link Distribution" at bounding box center [265, 442] width 53 height 20
click at [283, 468] on span "Links to Pages By Segment" at bounding box center [327, 464] width 105 height 12
click at [802, 183] on icon "times" at bounding box center [801, 186] width 7 height 10
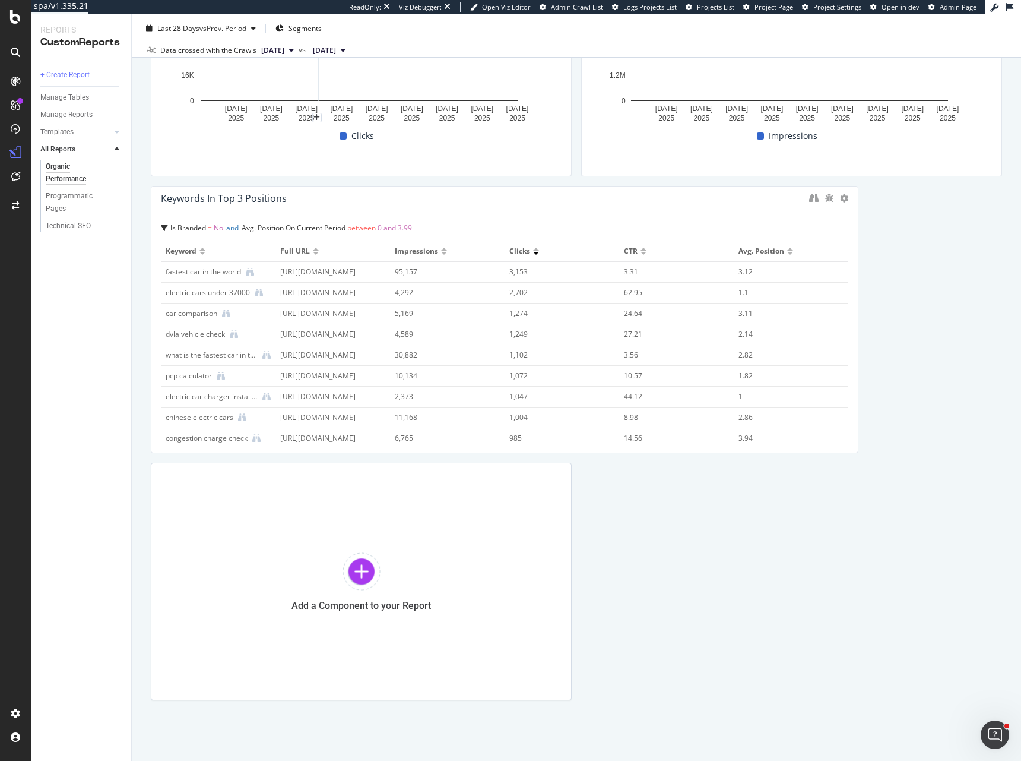
click at [926, 320] on div "Clicks - Non-branded Is Branded = No Compare periods Day 18 Jul. 2025 21 Jul. 2…" at bounding box center [576, 28] width 851 height 1344
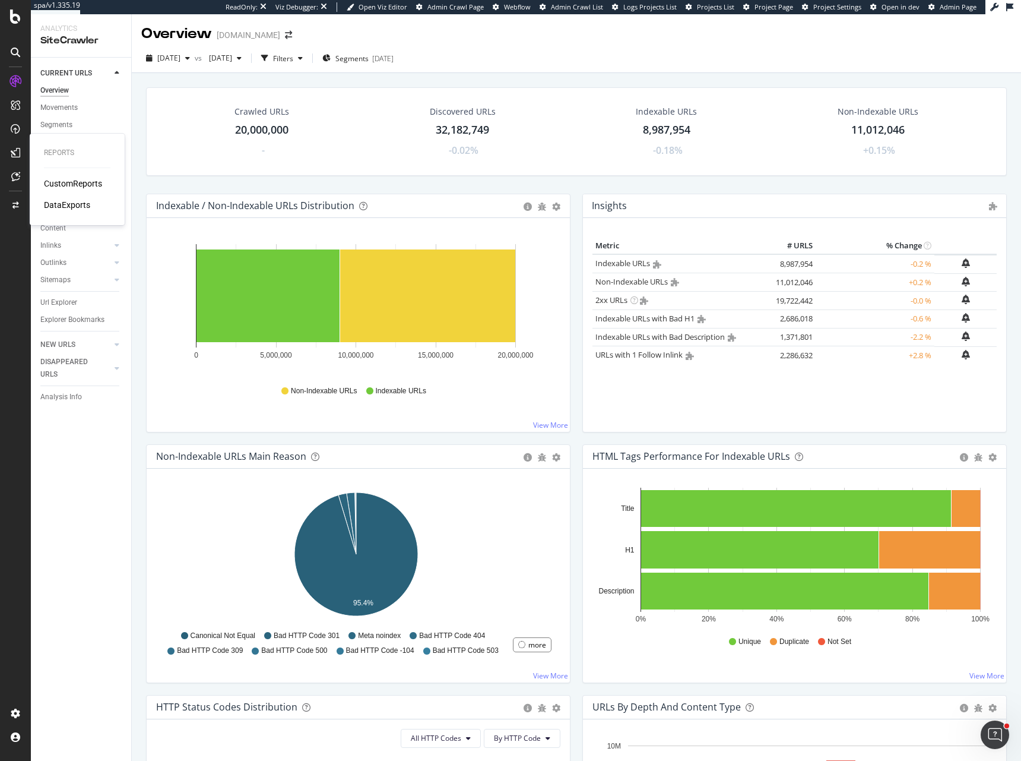
click at [75, 183] on div "CustomReports" at bounding box center [73, 184] width 58 height 12
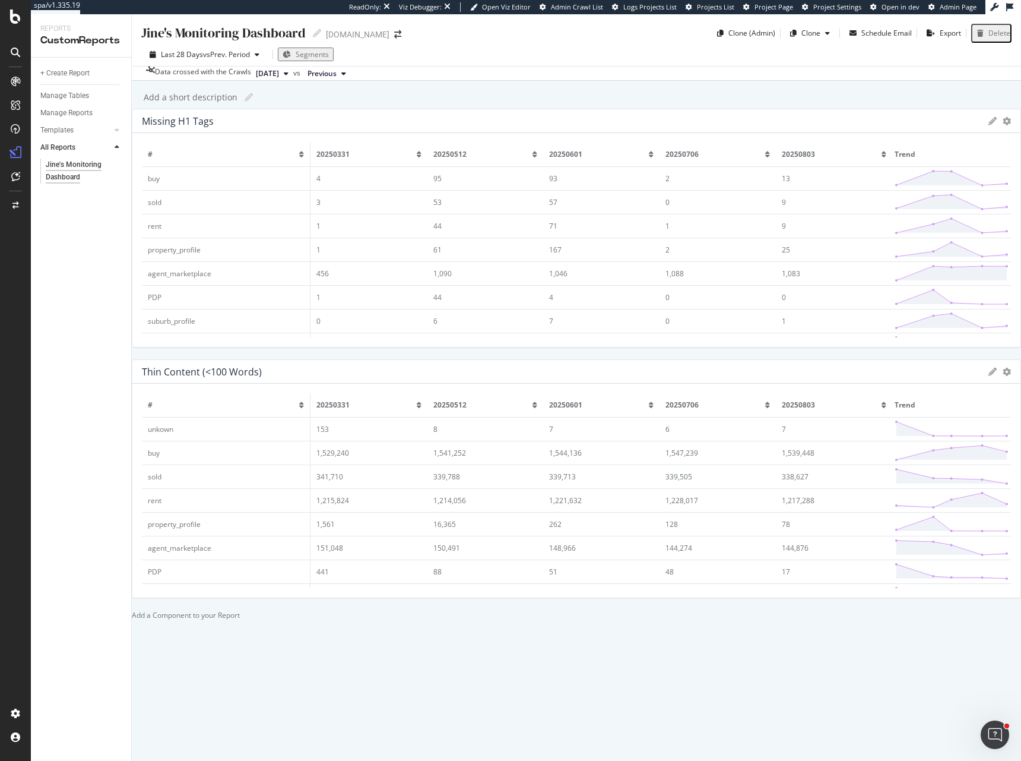
scroll to position [214, 0]
click at [132, 610] on div at bounding box center [132, 615] width 0 height 10
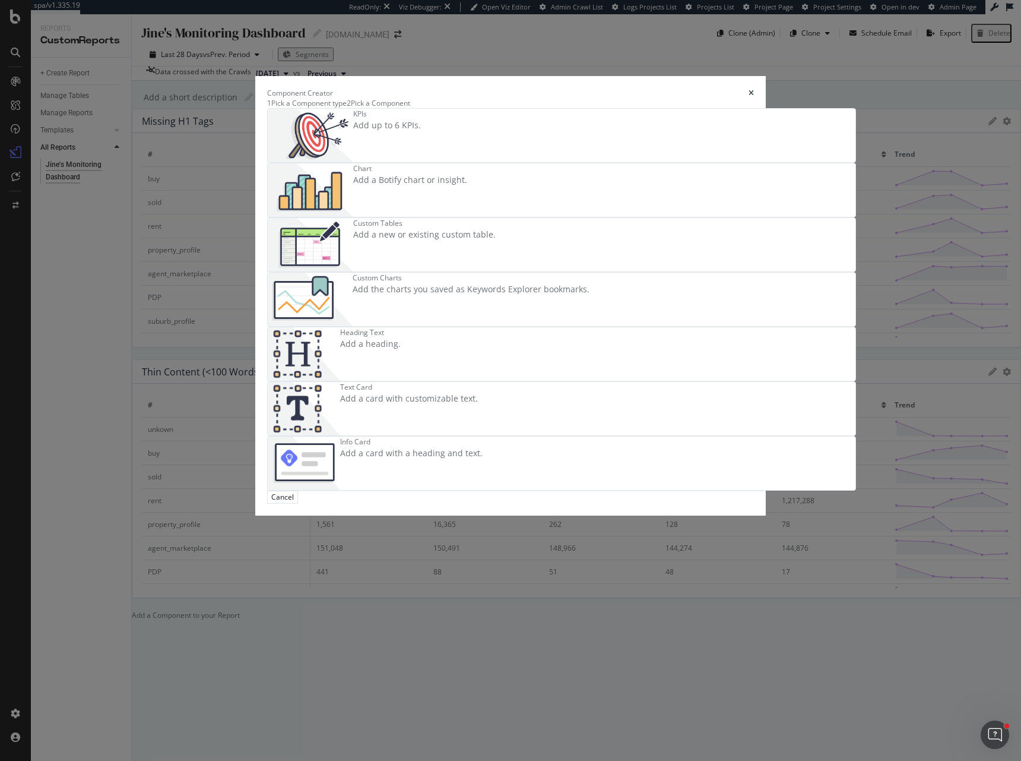
click at [467, 217] on div "Chart Add a Botify chart or insight." at bounding box center [410, 189] width 114 height 53
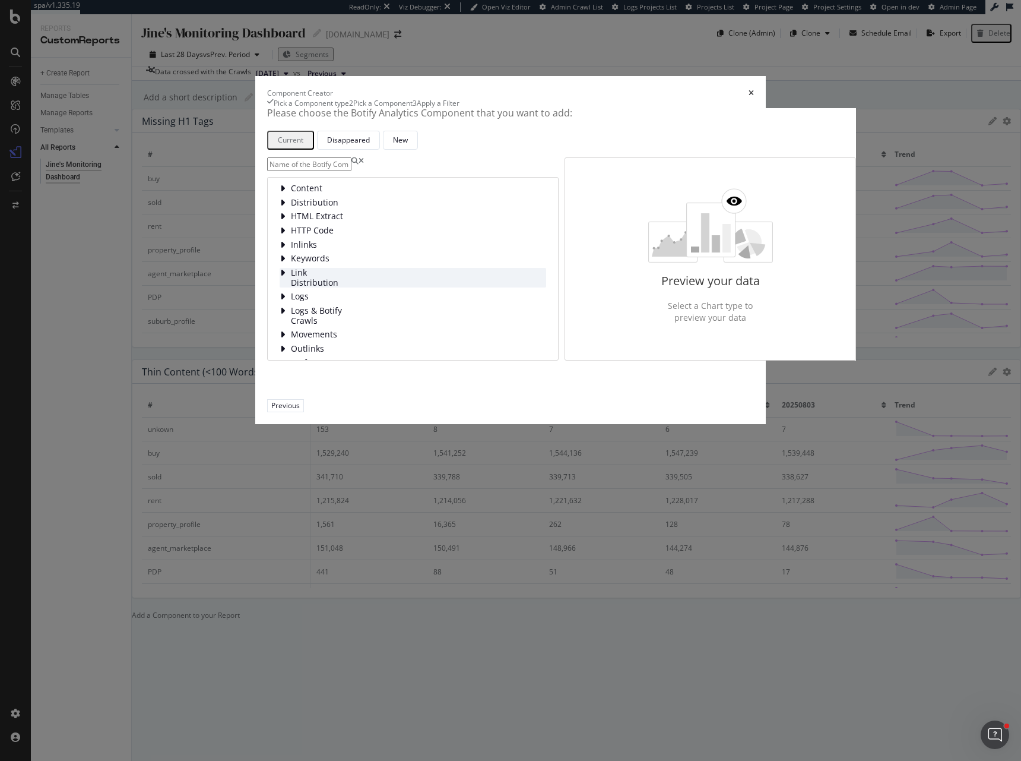
click at [291, 287] on span "Link Distribution" at bounding box center [317, 278] width 53 height 20
click at [319, 306] on span "Links to Pages By Segment" at bounding box center [371, 300] width 105 height 12
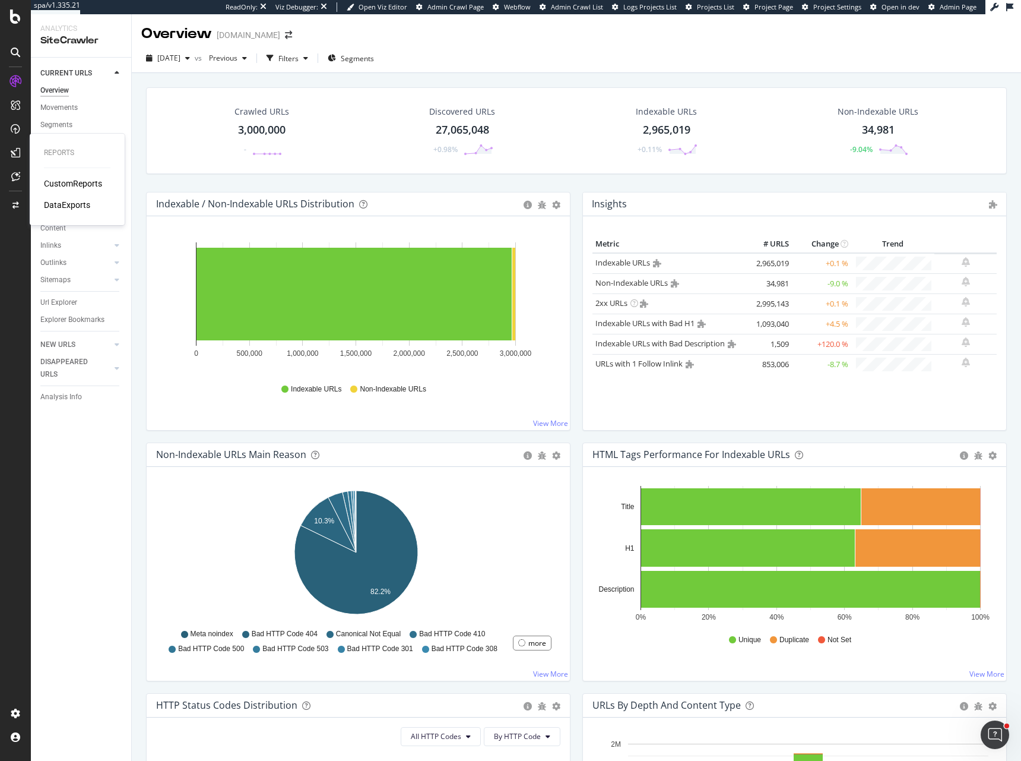
click at [53, 182] on div "CustomReports" at bounding box center [73, 184] width 58 height 12
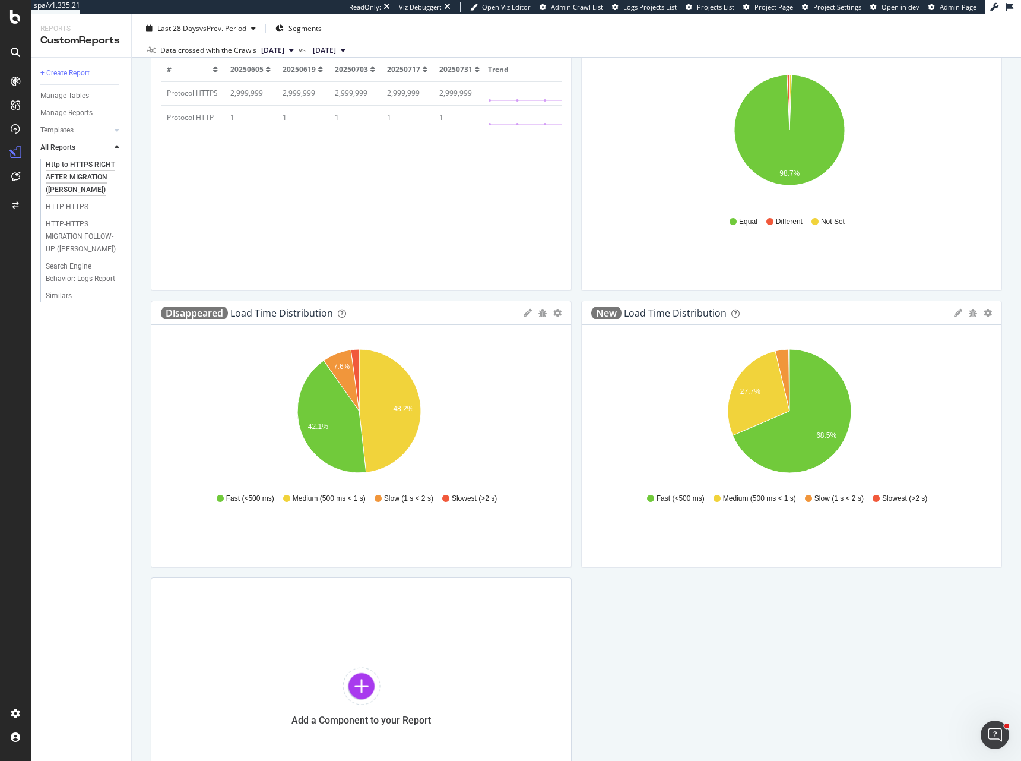
scroll to position [1054, 0]
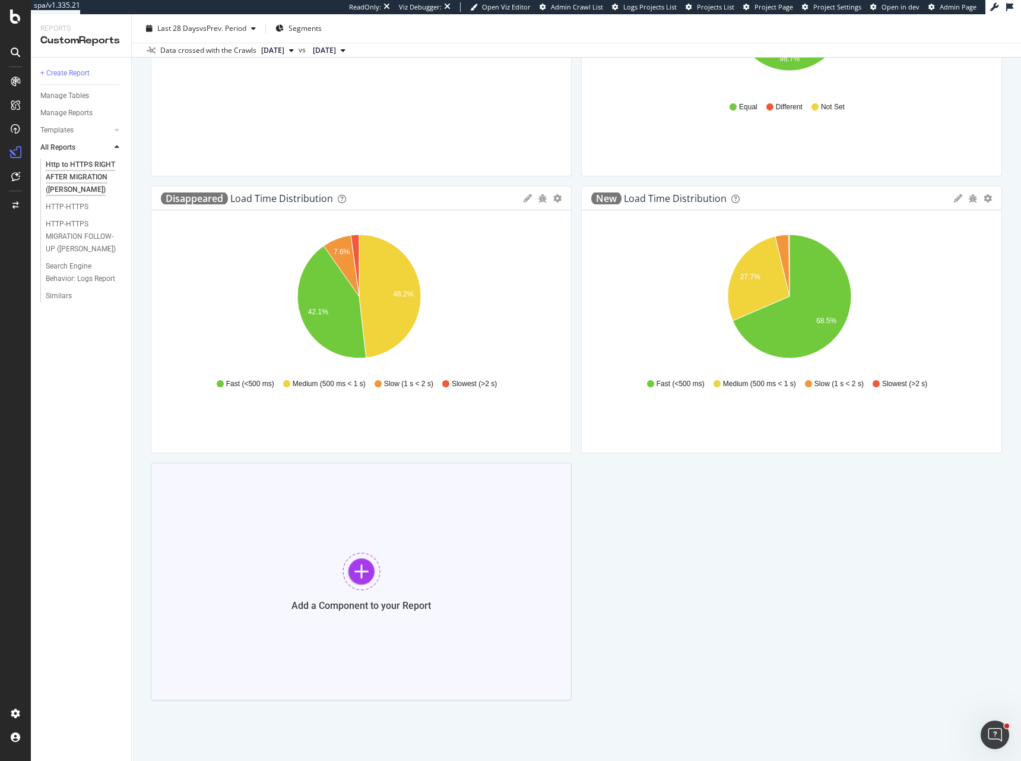
click at [362, 575] on div at bounding box center [362, 571] width 38 height 38
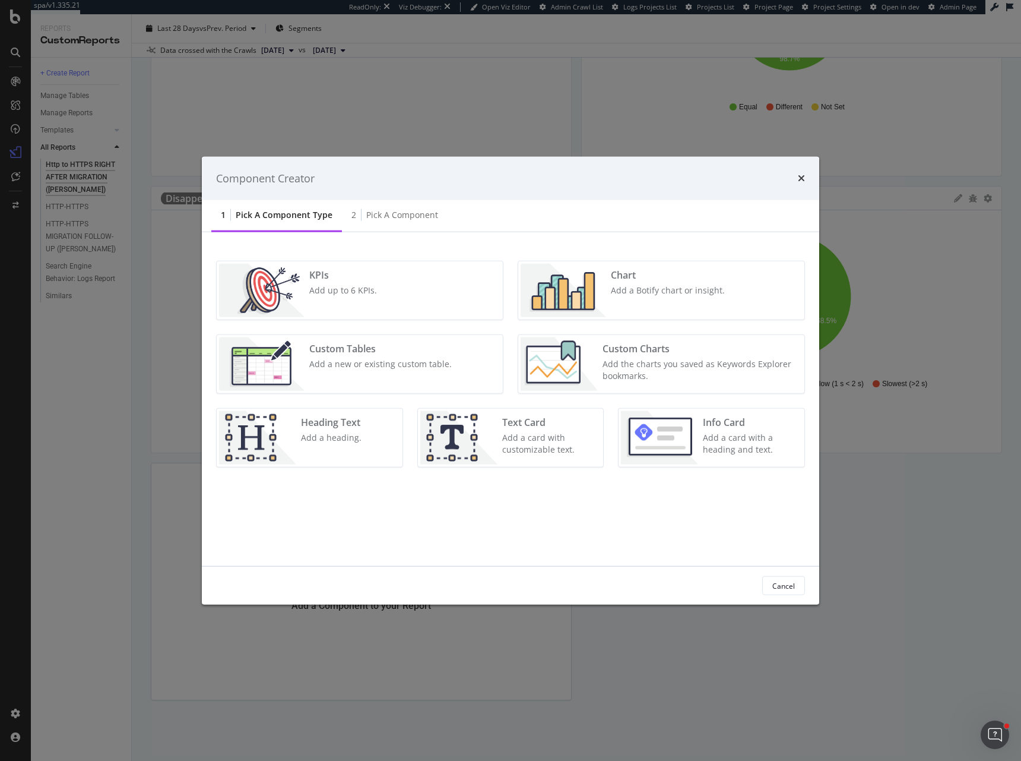
click at [616, 295] on div "Add a Botify chart or insight." at bounding box center [668, 290] width 114 height 12
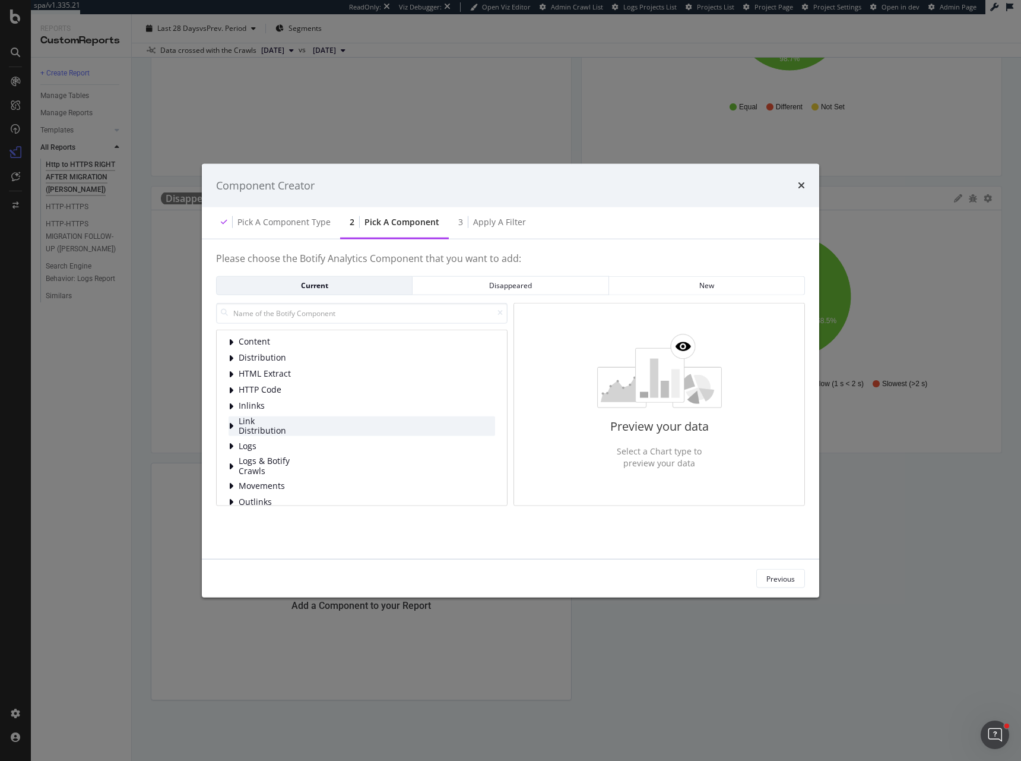
click at [281, 420] on span "Link Distribution" at bounding box center [265, 426] width 53 height 20
click at [295, 447] on span "Links to Pages By Segment" at bounding box center [327, 448] width 105 height 12
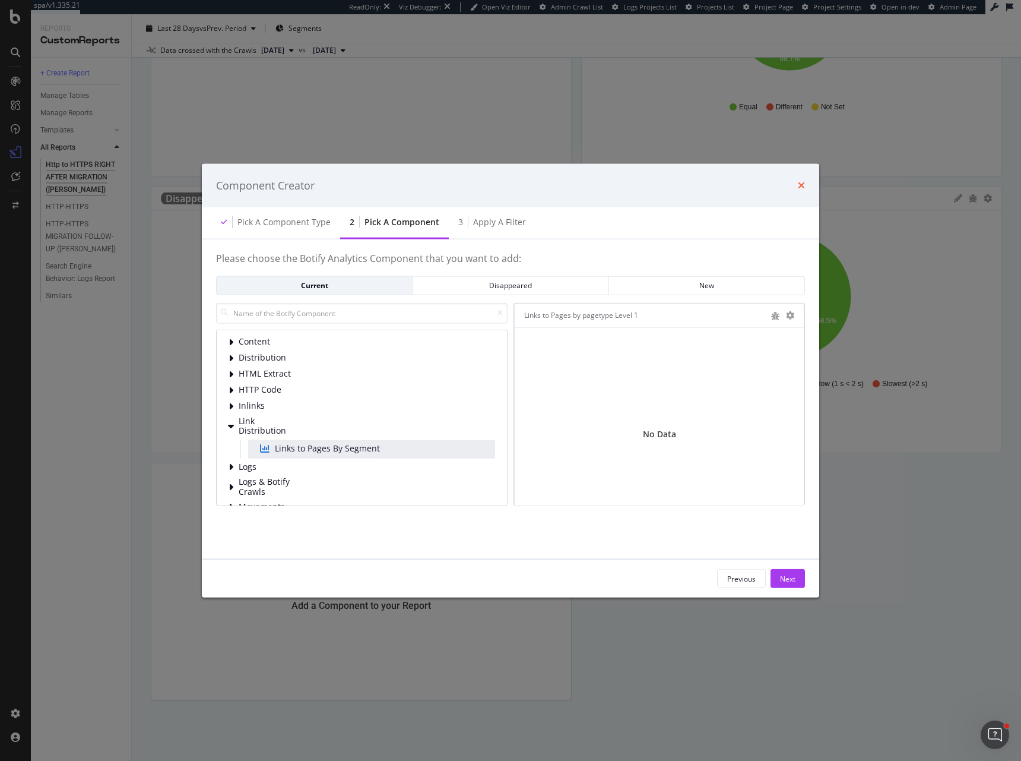
click at [802, 182] on icon "times" at bounding box center [801, 186] width 7 height 10
